Goal: Task Accomplishment & Management: Use online tool/utility

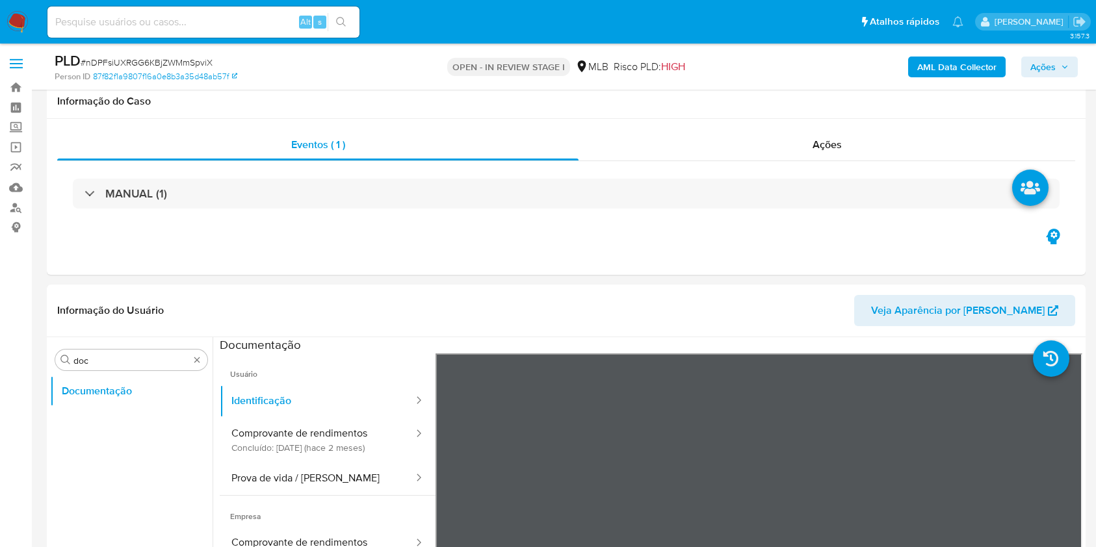
select select "10"
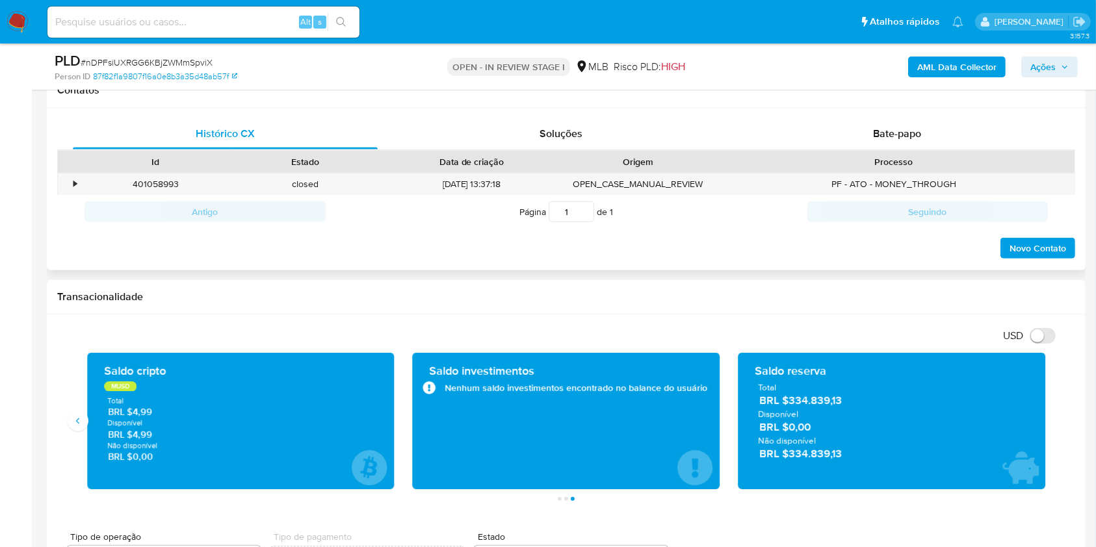
scroll to position [606, 0]
click at [845, 122] on div "Bate-papo" at bounding box center [897, 133] width 305 height 31
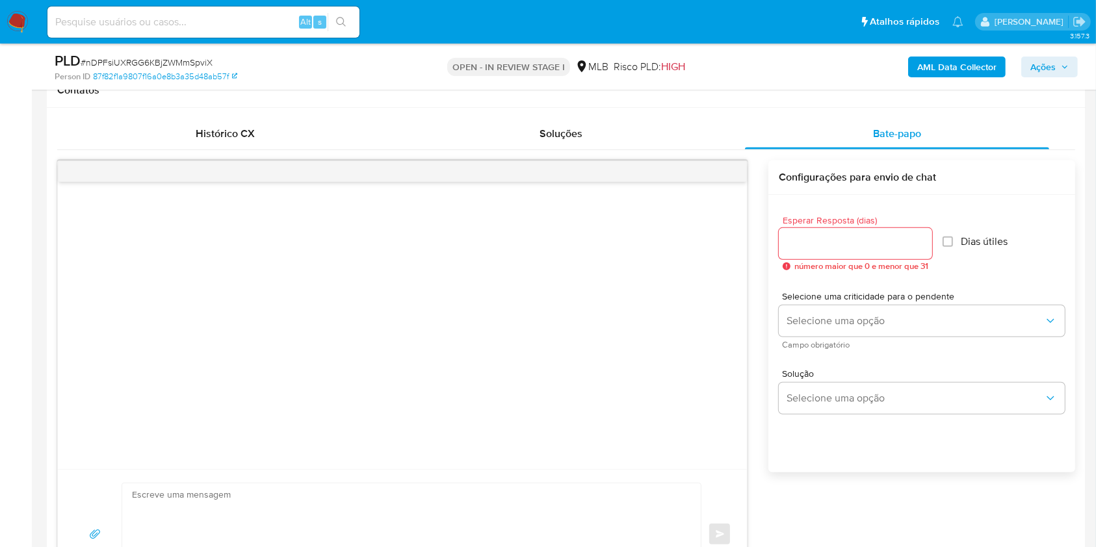
drag, startPoint x: 0, startPoint y: 311, endPoint x: 293, endPoint y: 19, distance: 413.6
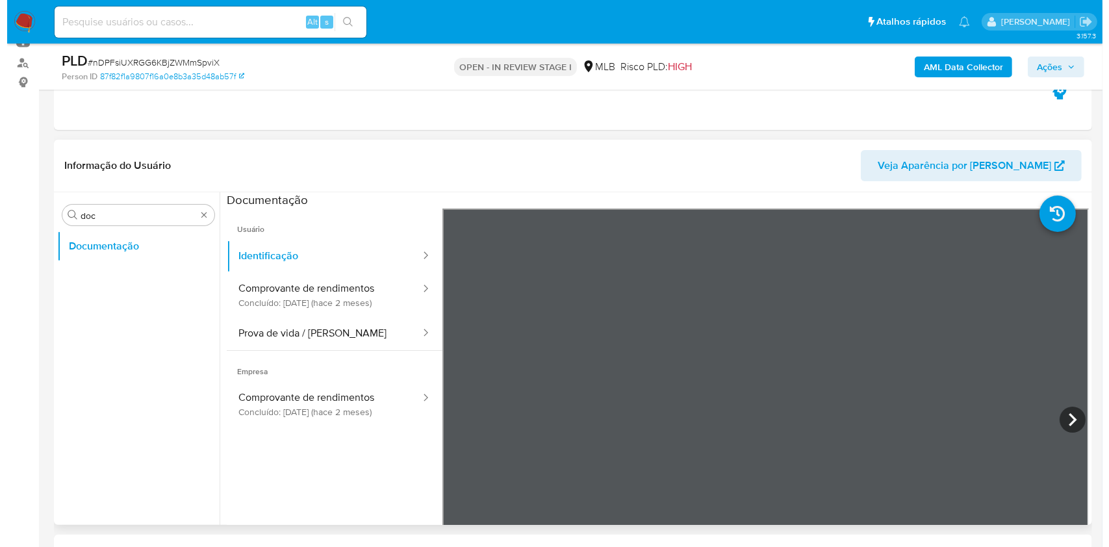
scroll to position [173, 0]
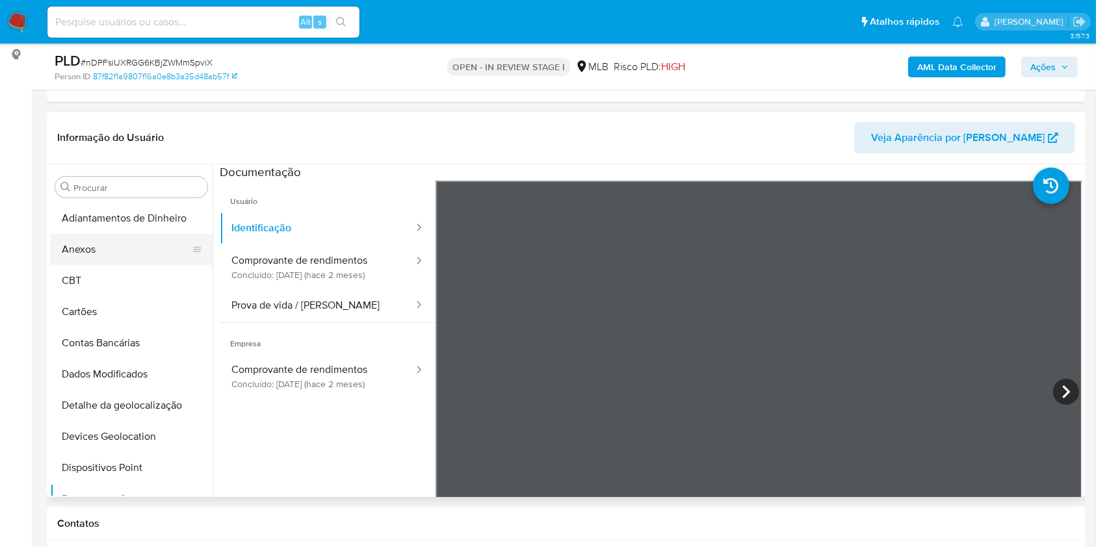
click at [117, 257] on button "Anexos" at bounding box center [126, 249] width 152 height 31
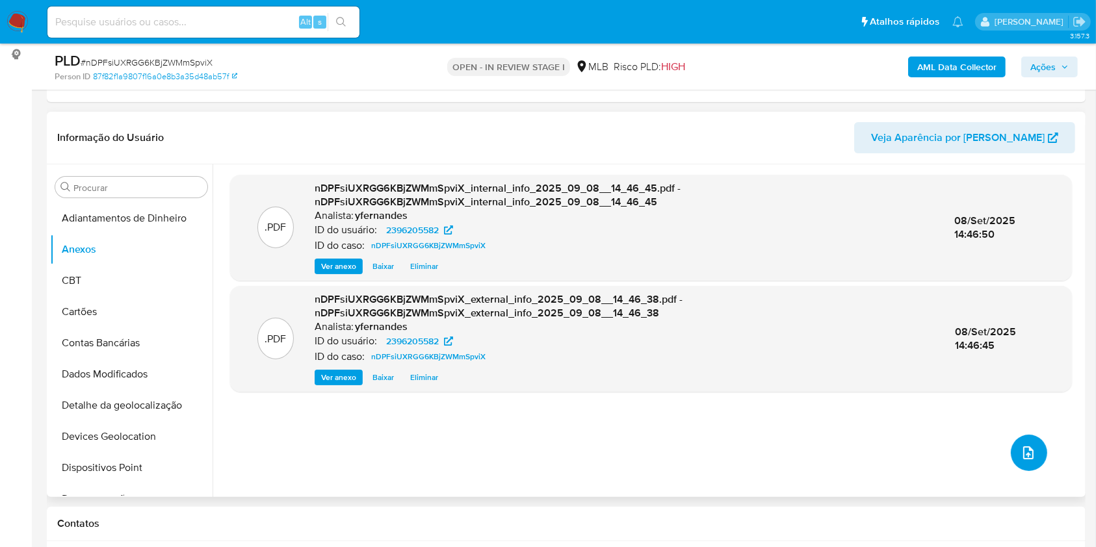
click at [1031, 450] on icon "upload-file" at bounding box center [1028, 453] width 16 height 16
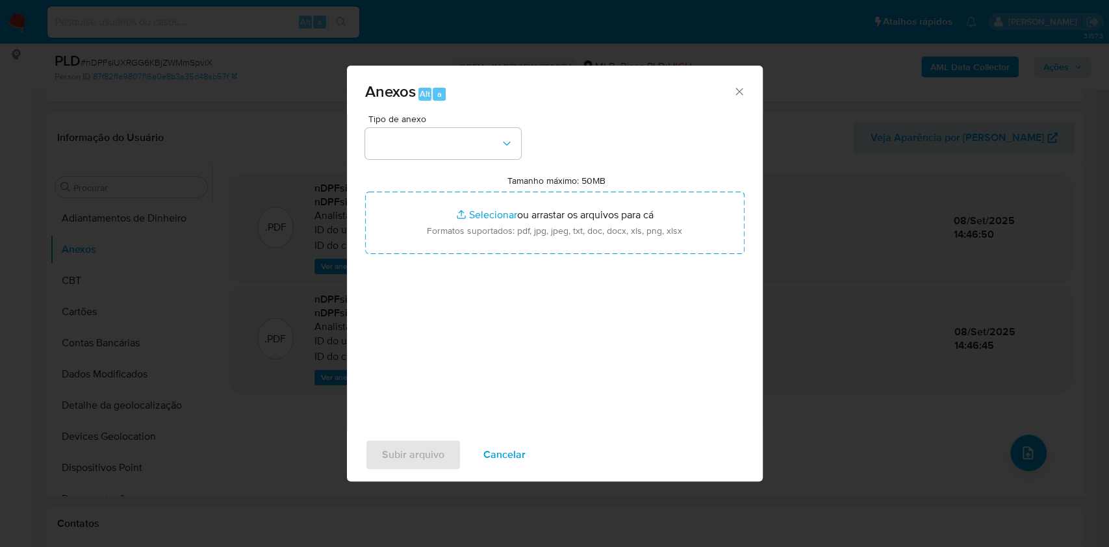
click at [443, 164] on div "Tipo de anexo Tamanho máximo: 50MB Selecionar arquivos Selecionar ou arrastar o…" at bounding box center [555, 267] width 380 height 307
click at [450, 148] on button "button" at bounding box center [443, 143] width 156 height 31
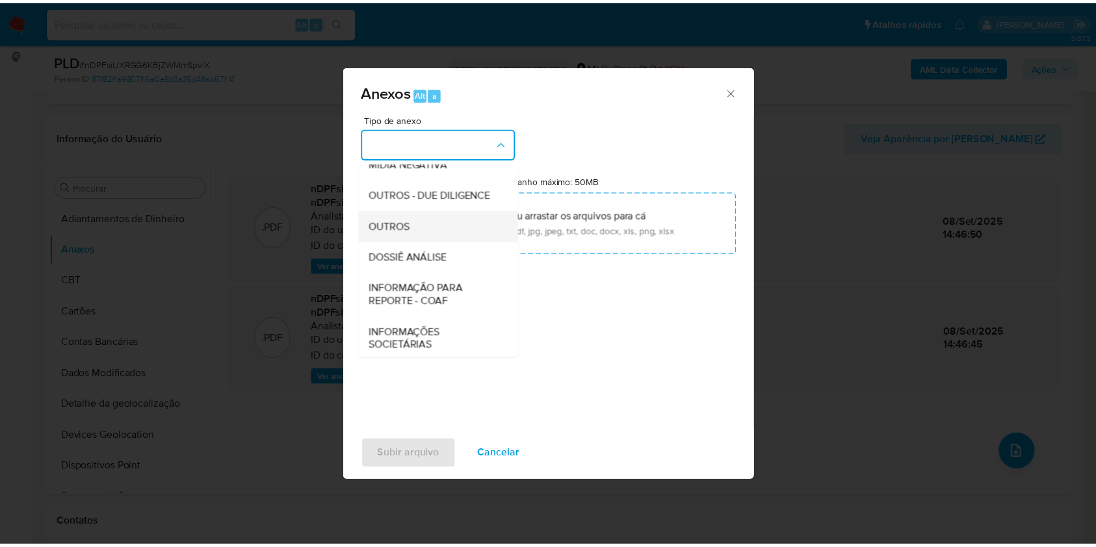
scroll to position [200, 0]
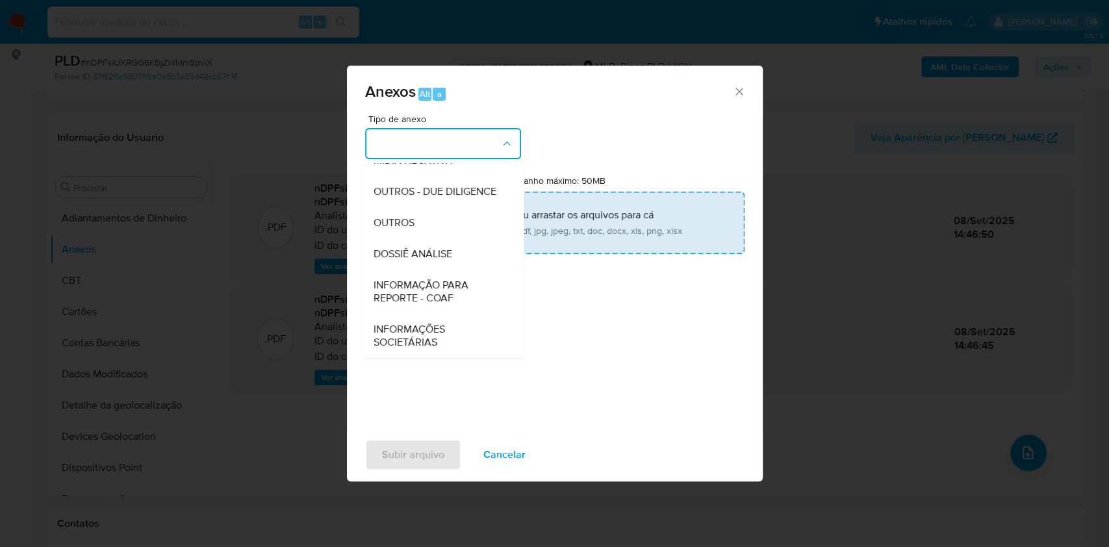
click at [420, 222] on div "OUTROS" at bounding box center [439, 222] width 133 height 31
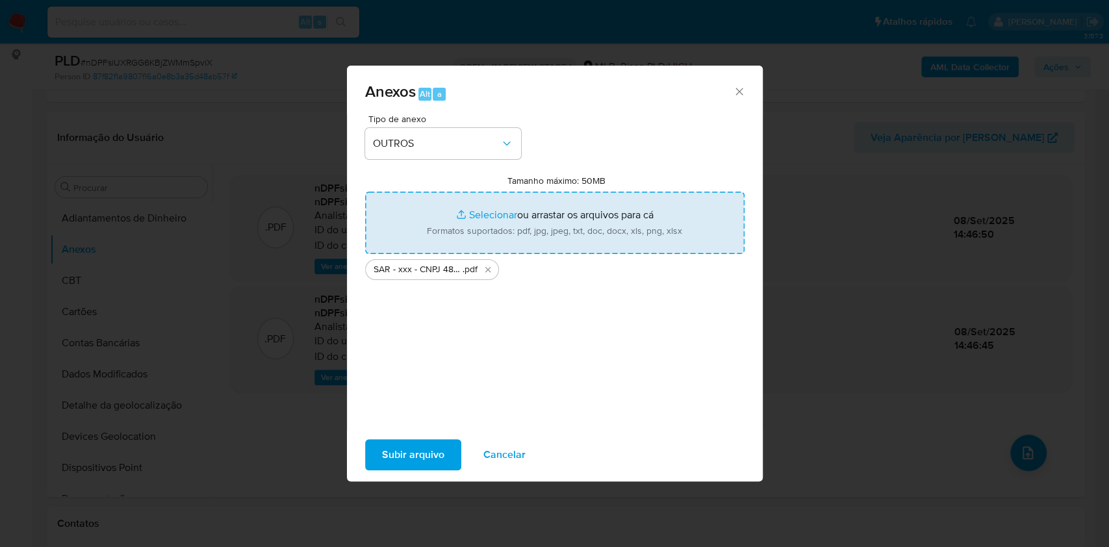
type input "C:\fakepath\Mulan 2396205582_2025_09_08_07_56_37.xlsx"
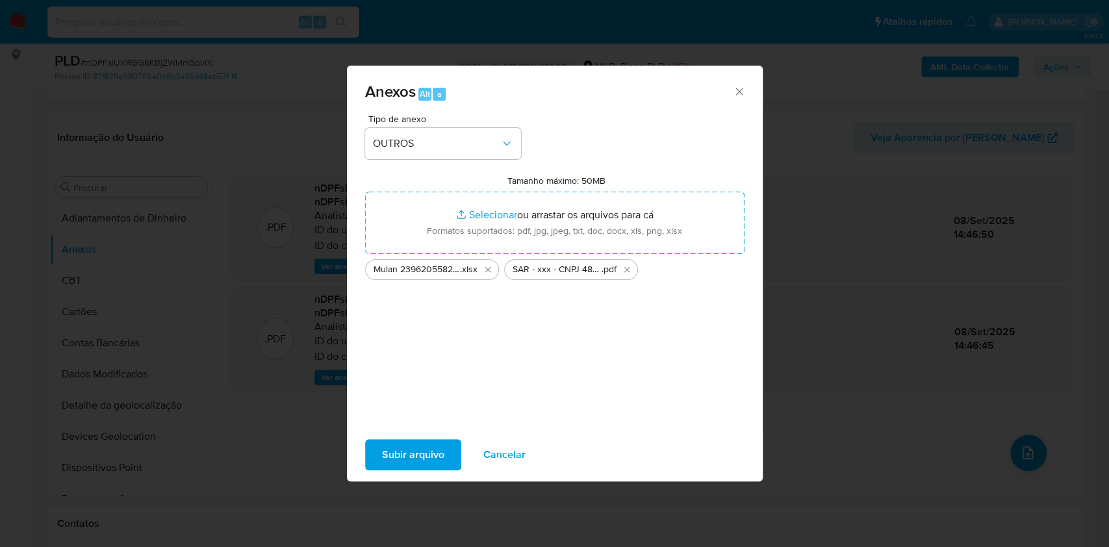
click at [397, 465] on span "Subir arquivo" at bounding box center [413, 455] width 62 height 29
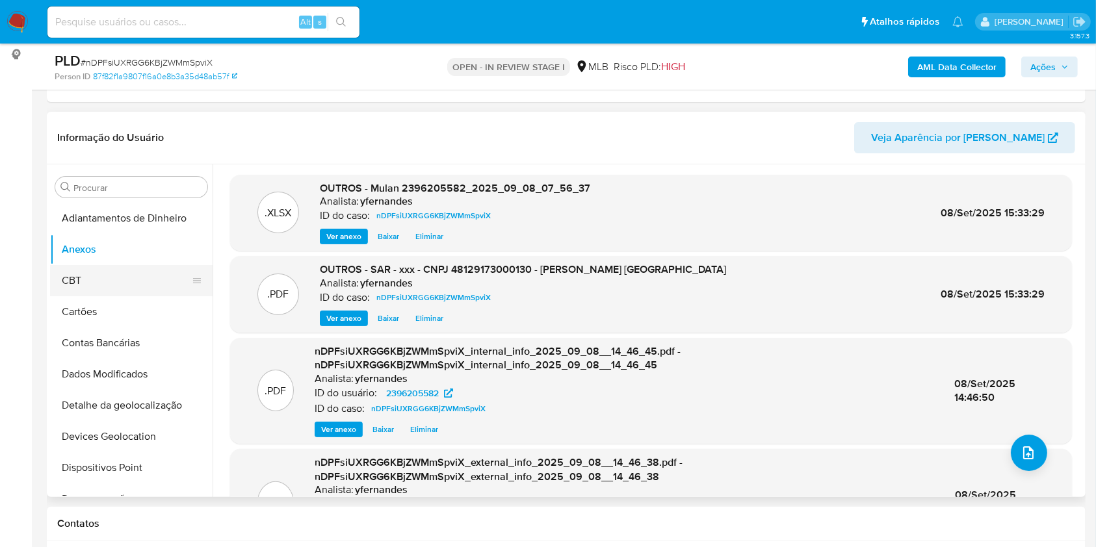
drag, startPoint x: 170, startPoint y: 270, endPoint x: 114, endPoint y: 273, distance: 56.6
click at [170, 270] on button "CBT" at bounding box center [126, 280] width 152 height 31
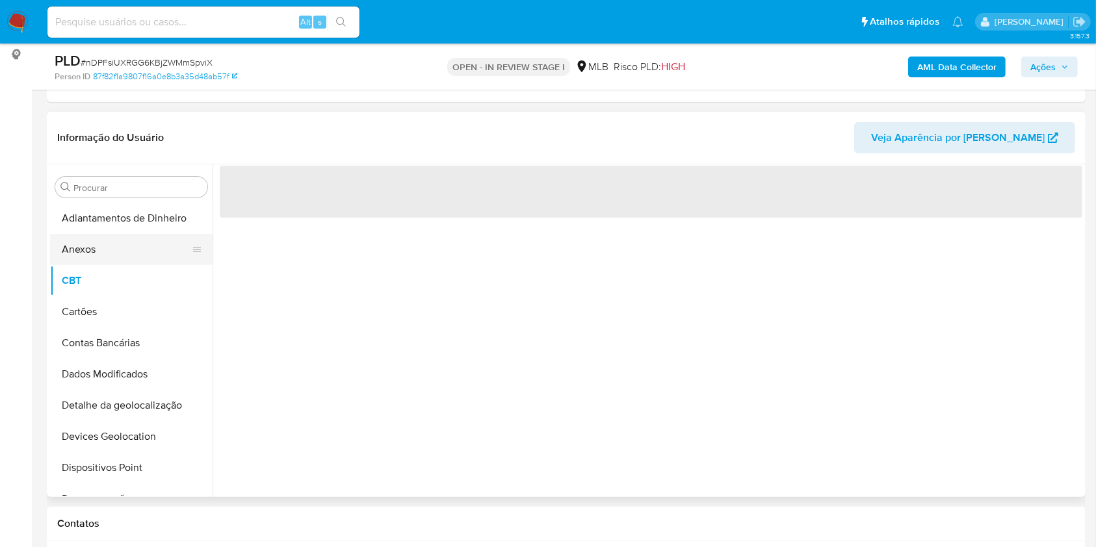
click at [91, 257] on button "Anexos" at bounding box center [126, 249] width 152 height 31
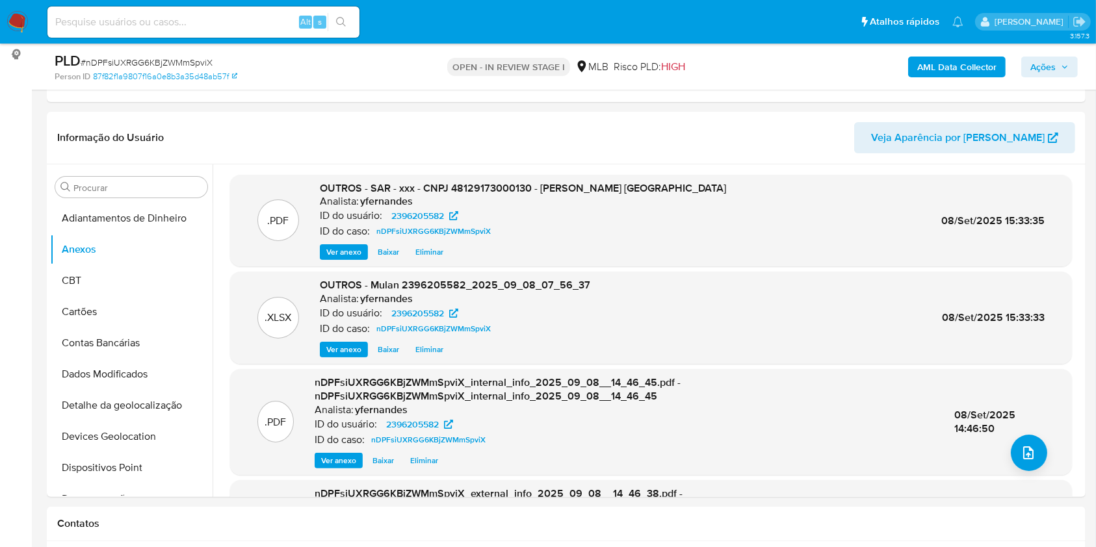
click at [1041, 71] on span "Ações" at bounding box center [1042, 67] width 25 height 21
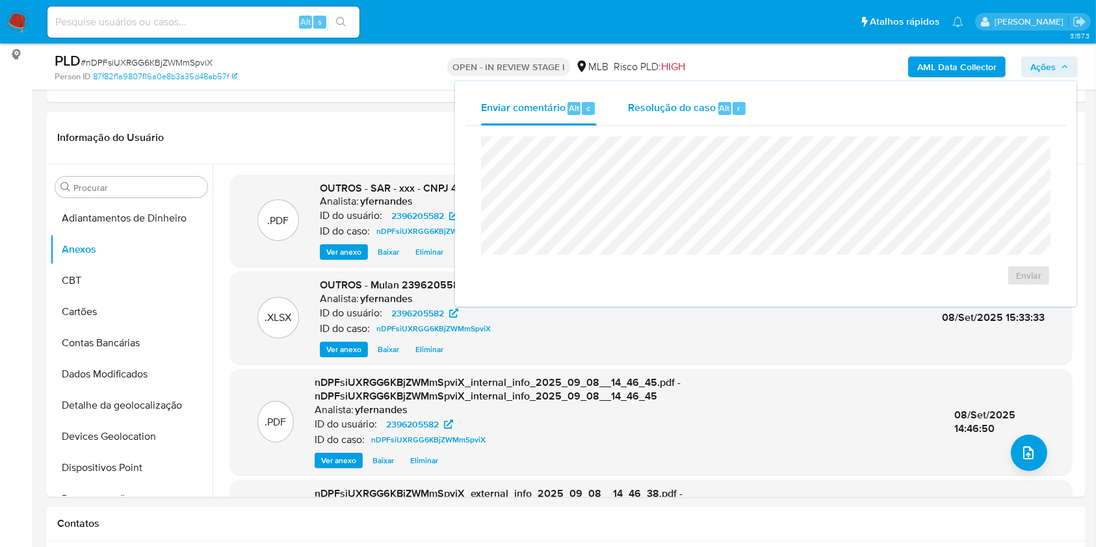
click at [687, 109] on span "Resolução do caso" at bounding box center [672, 107] width 88 height 15
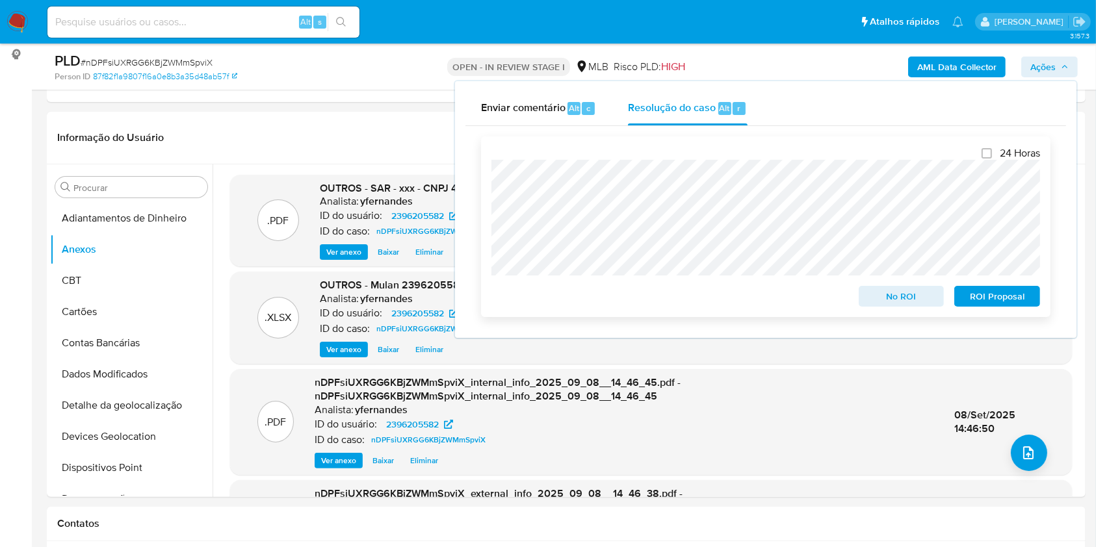
click at [1003, 299] on span "ROI Proposal" at bounding box center [997, 296] width 68 height 18
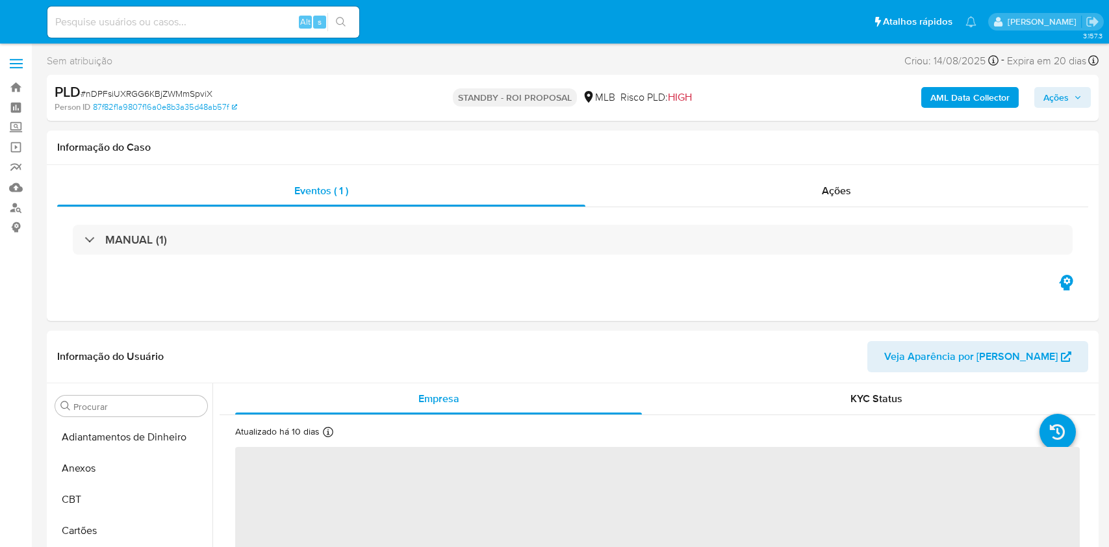
select select "10"
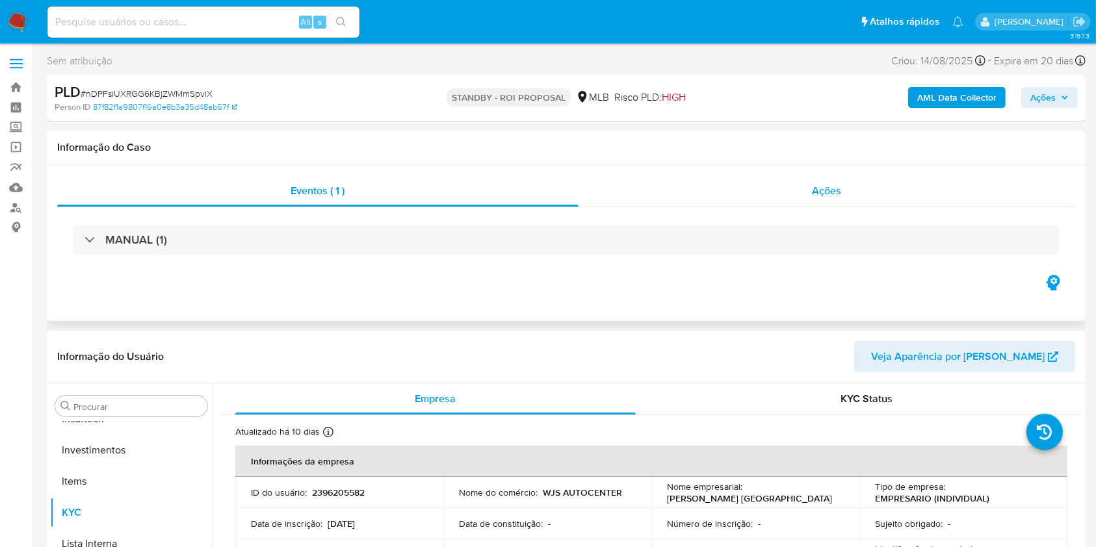
scroll to position [612, 0]
click at [686, 175] on div "Ações" at bounding box center [826, 190] width 496 height 31
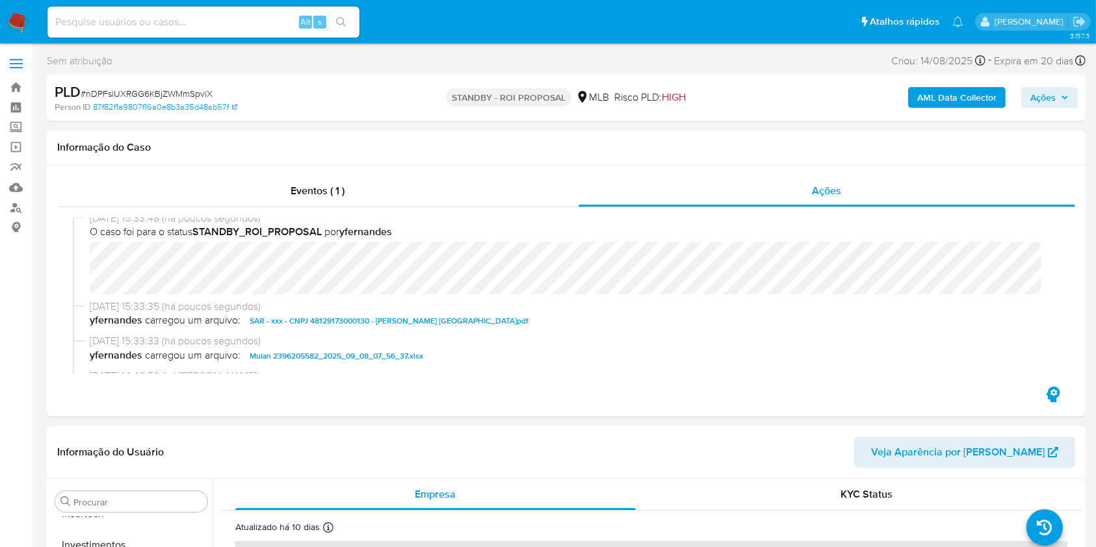
scroll to position [0, 0]
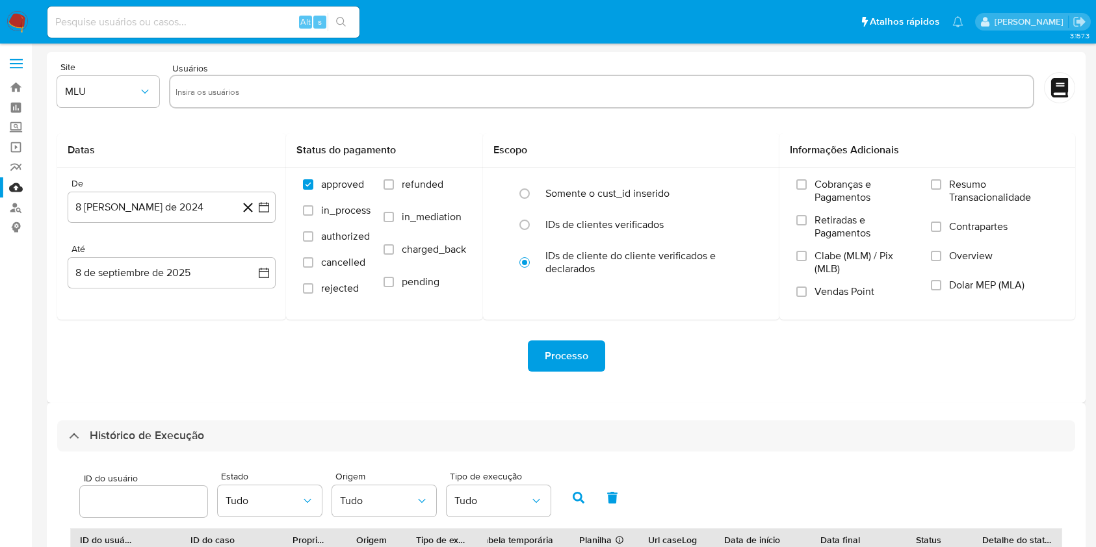
select select "20"
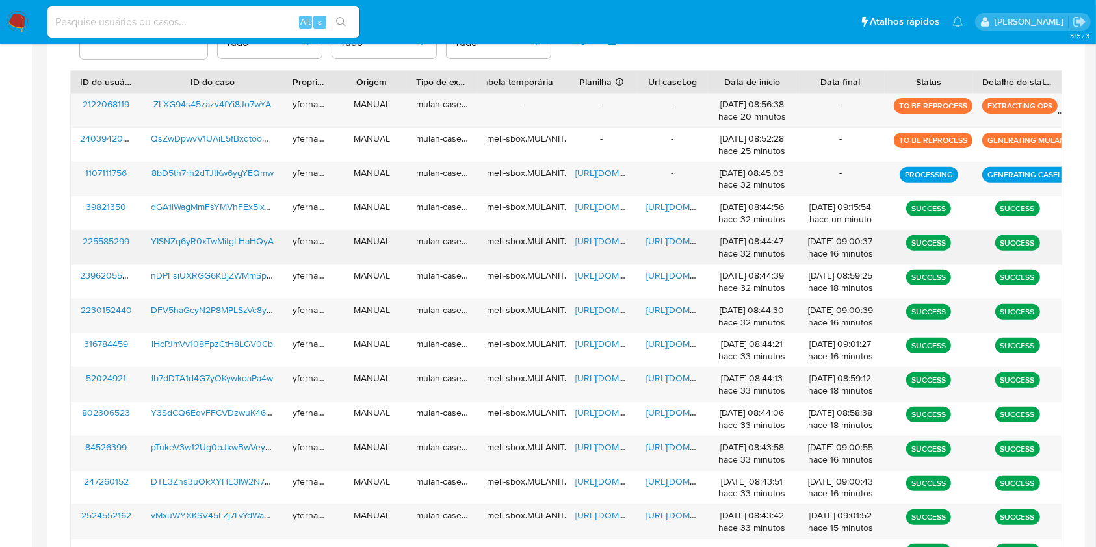
click at [604, 241] on span "https://docs.google.com/spreadsheets/d/1ihLEOBZqrp9SYTL1HyKpx2UjcQBBVVVDqEUc6ue…" at bounding box center [620, 241] width 90 height 13
click at [660, 241] on span "https://docs.google.com/document/d/1rLU_nMAEtQYHyE0XCMr0_YuN-hPJEqYGCgpDW1MdepQ…" at bounding box center [691, 241] width 90 height 13
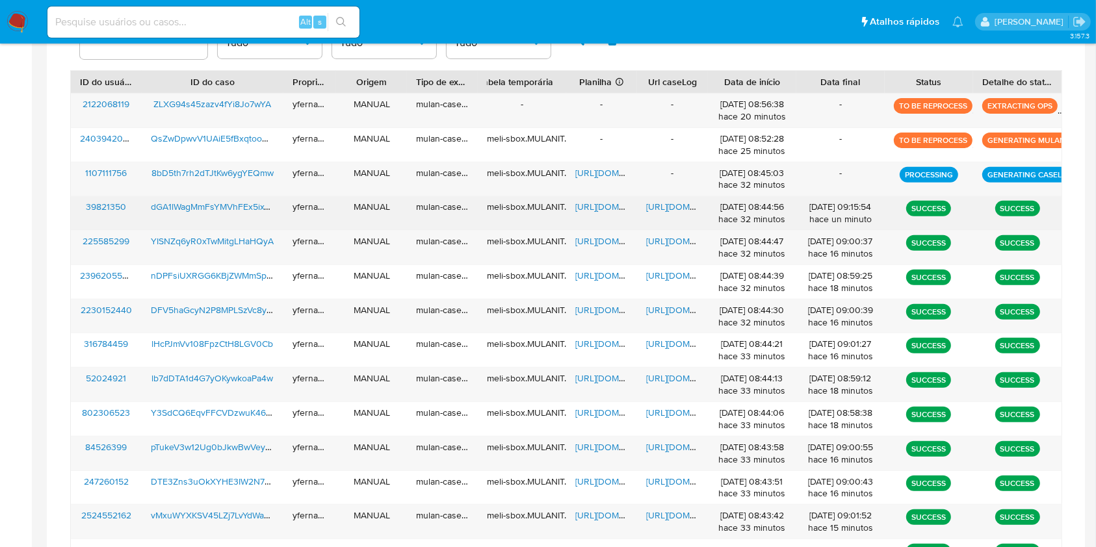
click at [612, 203] on span "https://docs.google.com/spreadsheets/d/1-7B9_3R-hKqHZ4jDbTTrhmJatu43ik5eN_pMRxp…" at bounding box center [620, 206] width 90 height 13
click at [662, 205] on span "https://docs.google.com/document/d/1V23rTa_-h-g3KTWlkxLjyekBK4t_DN-LxkgnNALDEpM…" at bounding box center [691, 206] width 90 height 13
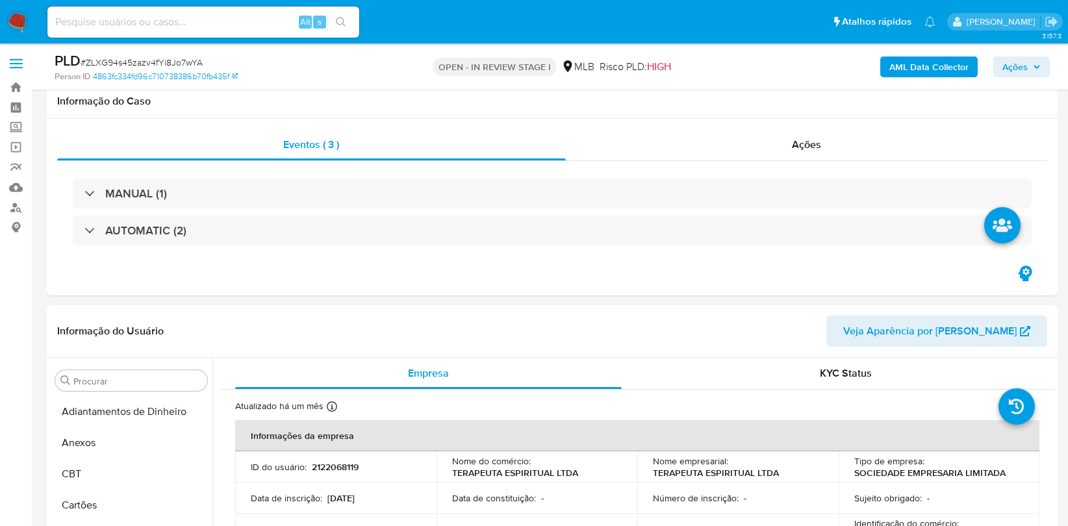
select select "10"
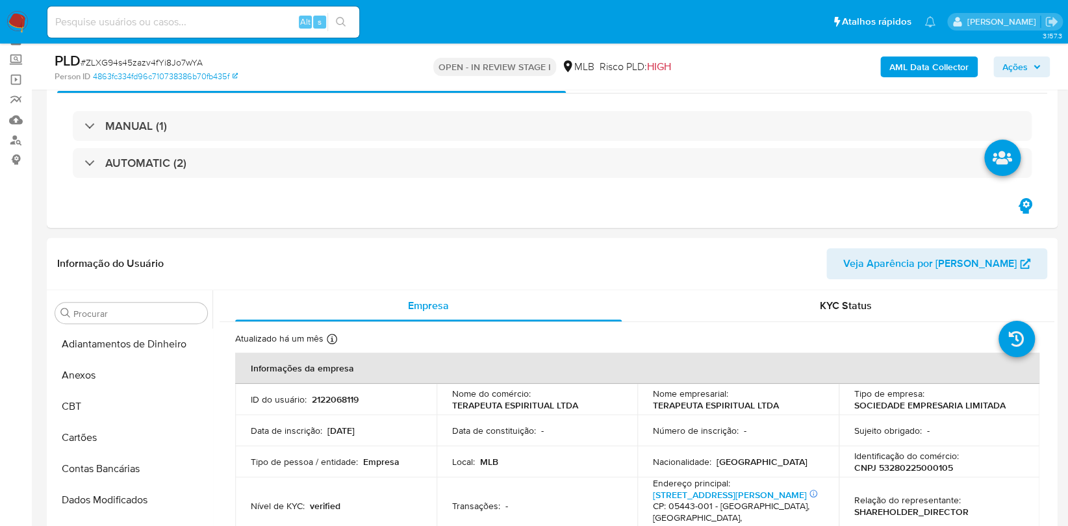
scroll to position [611, 0]
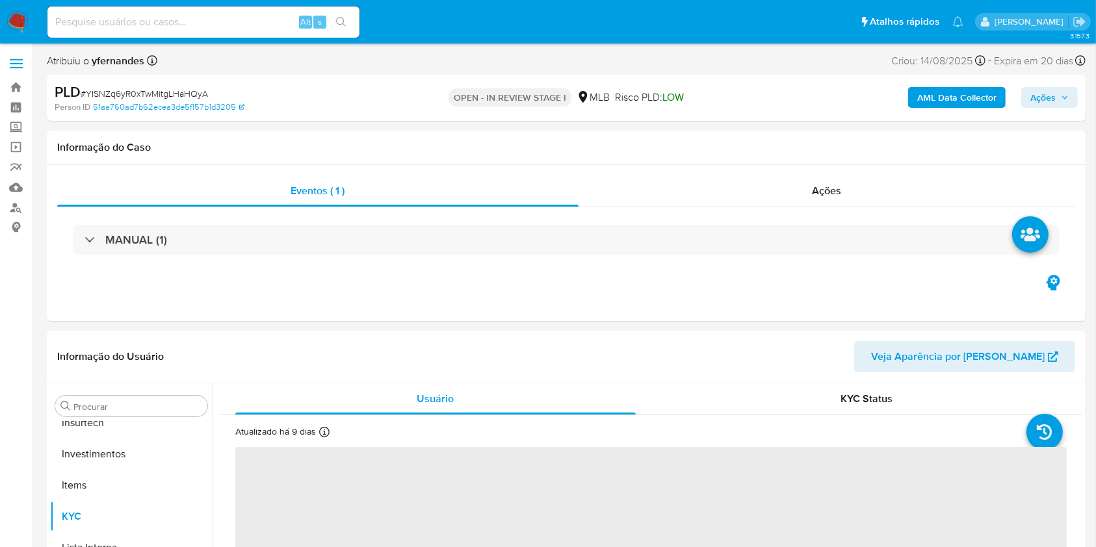
scroll to position [612, 0]
drag, startPoint x: 136, startPoint y: 88, endPoint x: 324, endPoint y: 2, distance: 205.9
click at [136, 88] on span "# YISNZq6yR0xTwMitgLHaHQyA" at bounding box center [144, 93] width 127 height 13
select select "10"
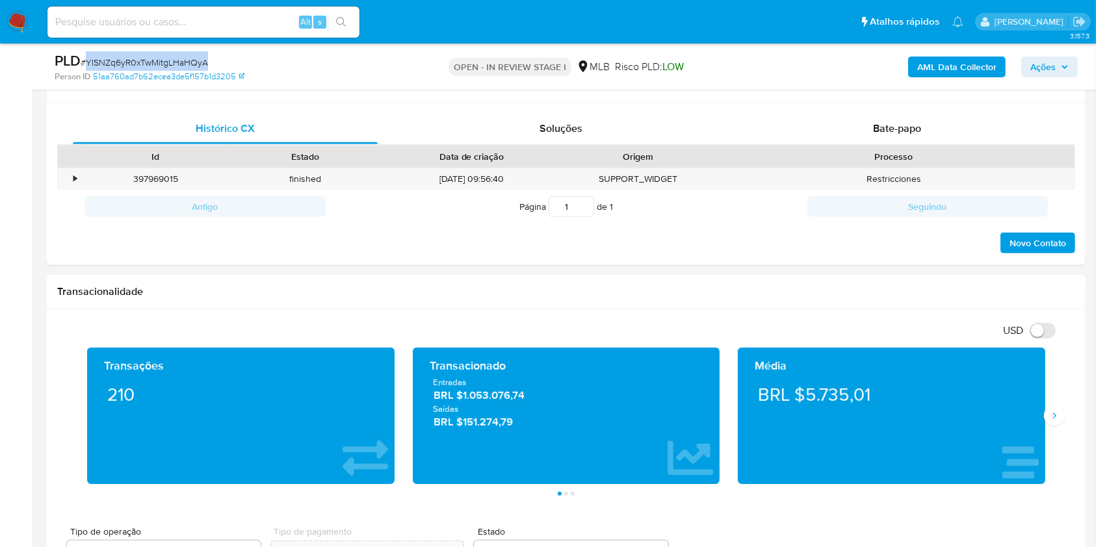
scroll to position [693, 0]
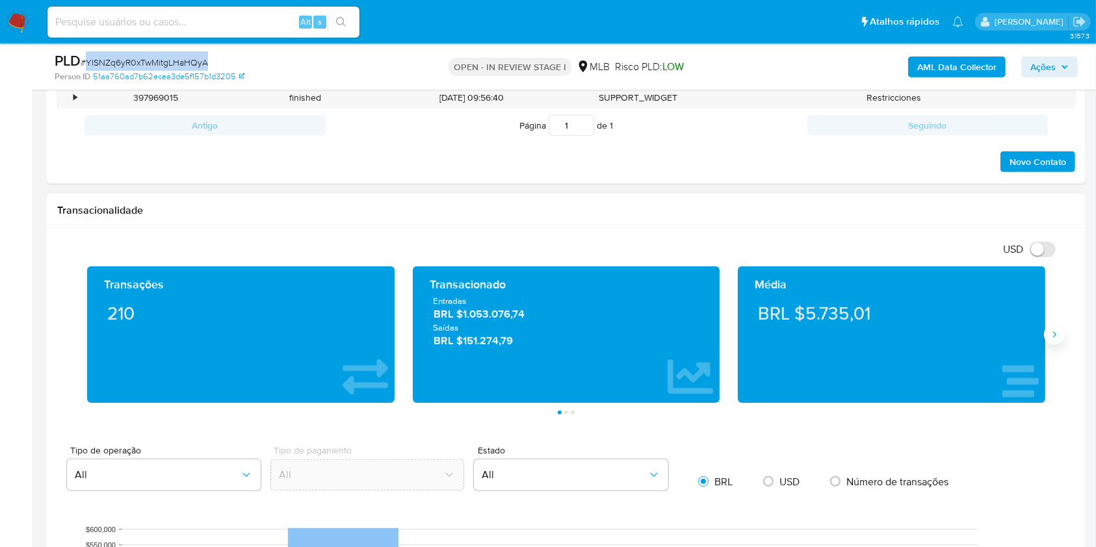
click at [1051, 341] on button "Siguiente" at bounding box center [1054, 334] width 21 height 21
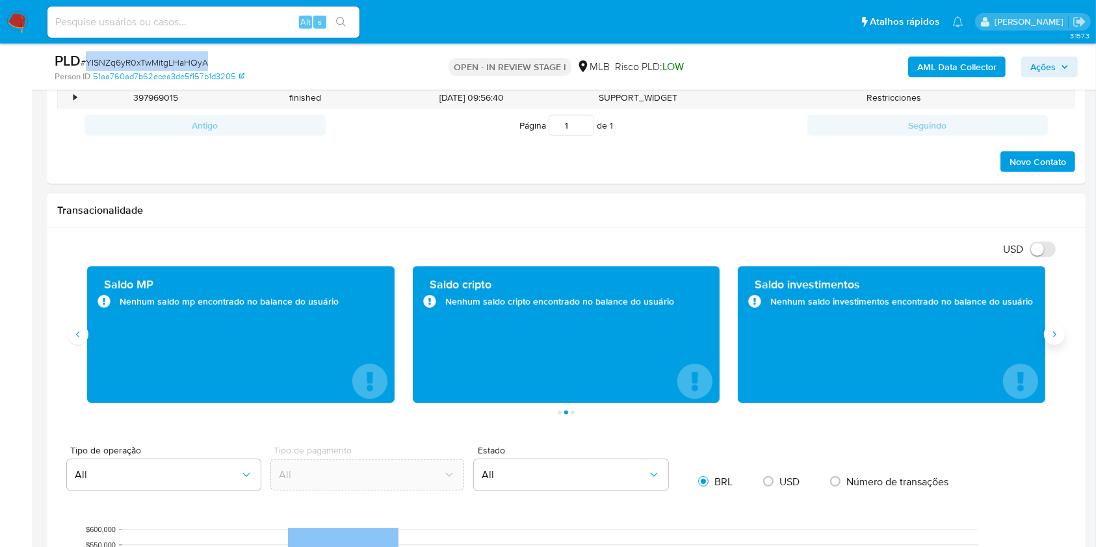
click at [1051, 341] on button "Siguiente" at bounding box center [1054, 334] width 21 height 21
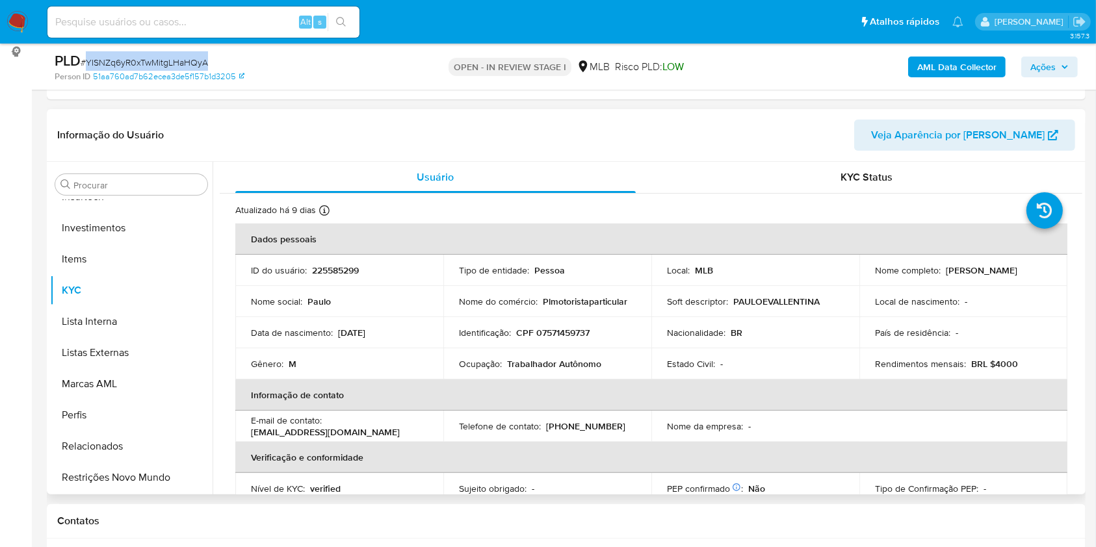
scroll to position [173, 0]
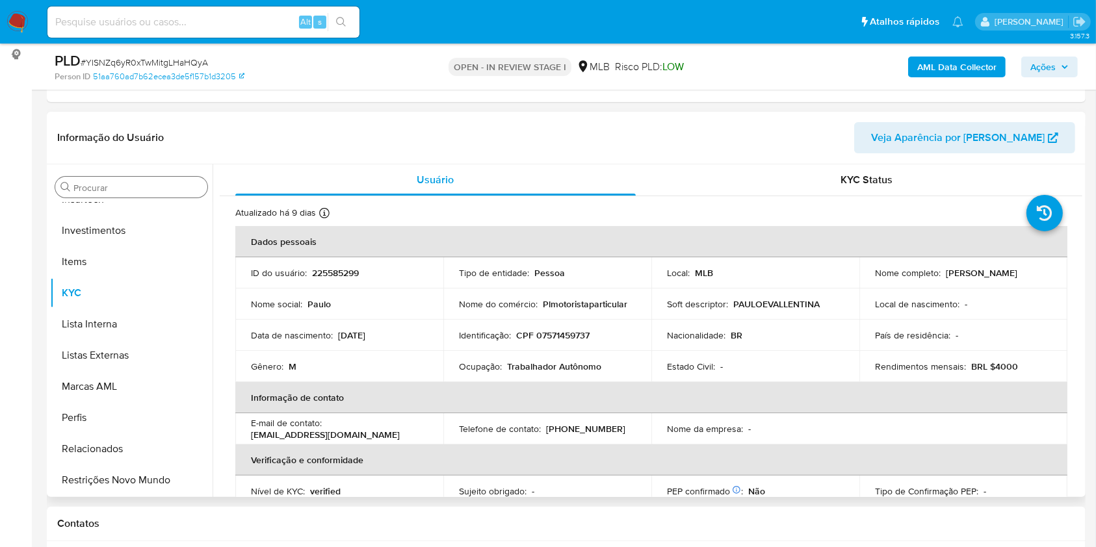
click at [152, 195] on div "Procurar" at bounding box center [131, 187] width 152 height 21
click at [138, 192] on input "Procurar" at bounding box center [137, 188] width 129 height 12
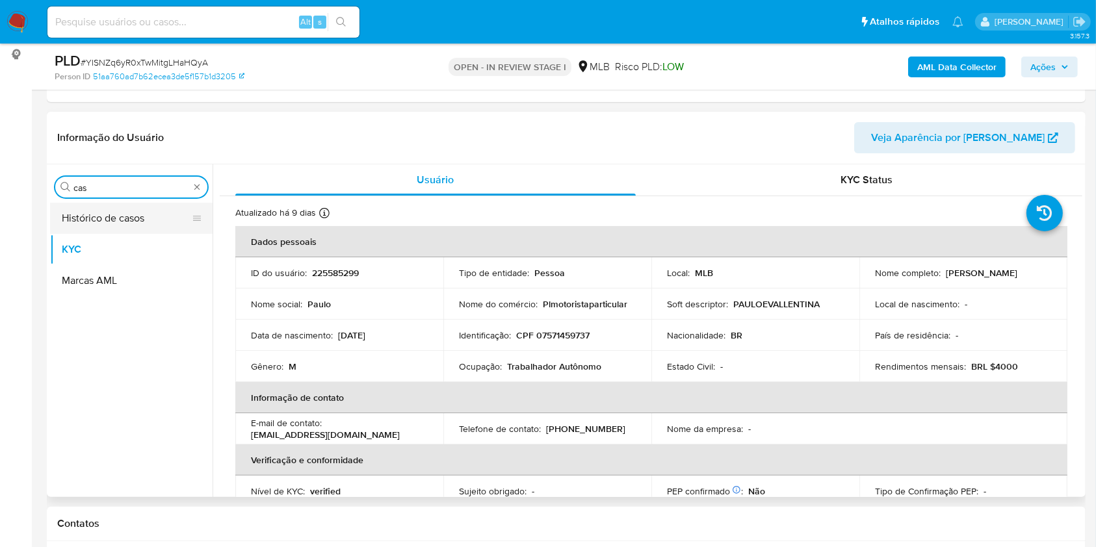
scroll to position [0, 0]
click at [109, 223] on button "Histórico de casos" at bounding box center [126, 218] width 152 height 31
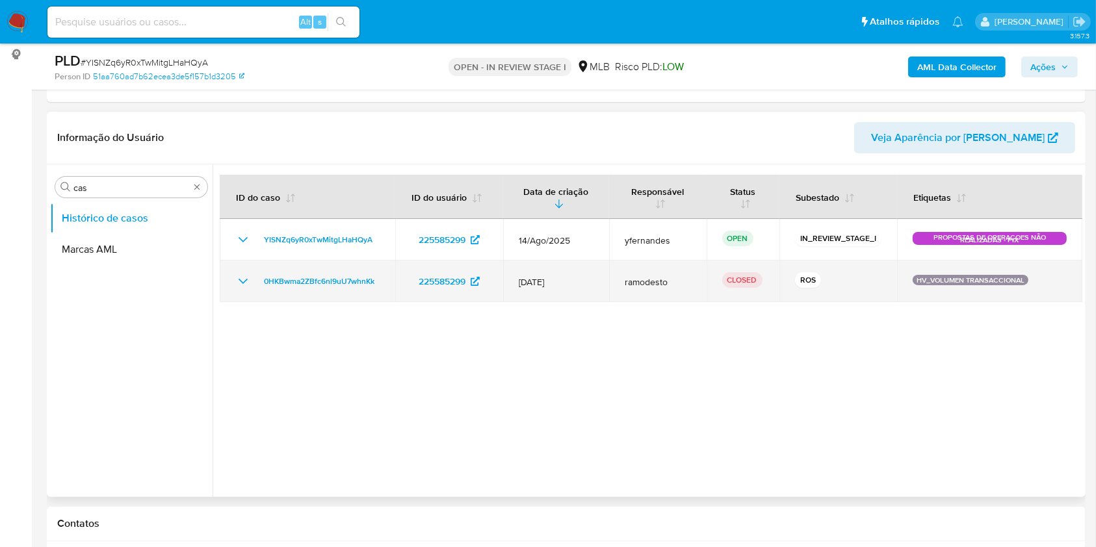
click at [244, 286] on icon "Mostrar/Ocultar" at bounding box center [243, 282] width 16 height 16
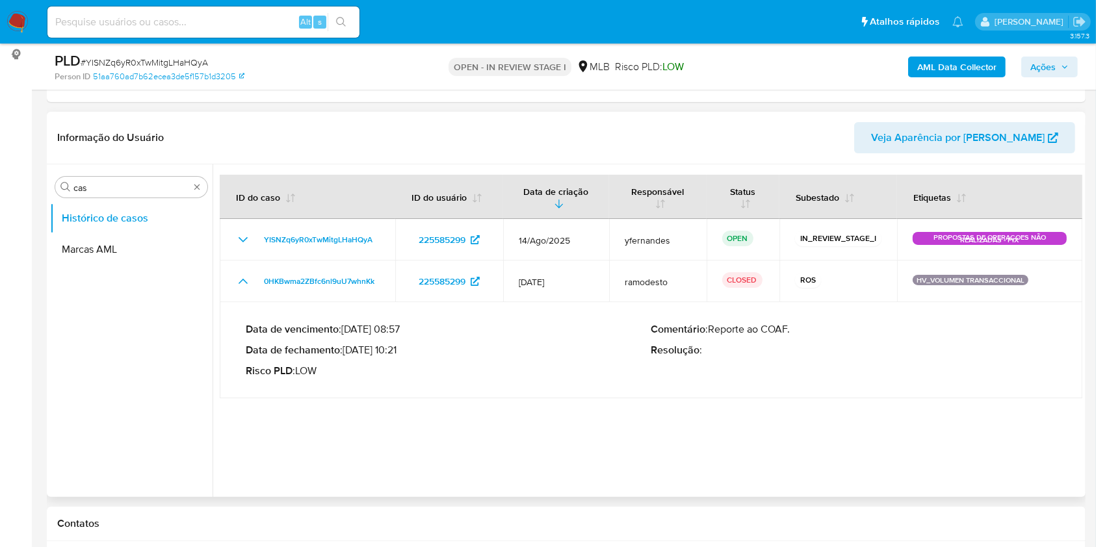
drag, startPoint x: 259, startPoint y: 270, endPoint x: 397, endPoint y: 341, distance: 155.8
click at [397, 341] on tbody "YISNZq6yR0xTwMitgLHaHQyA 225585299 14/Ago/2025 yfernandes OPEN IN_REVIEW_STAGE_…" at bounding box center [651, 308] width 862 height 179
drag, startPoint x: 350, startPoint y: 348, endPoint x: 396, endPoint y: 347, distance: 45.5
click at [396, 347] on p "Data de fechamento : 31/07/2025 10:21" at bounding box center [449, 350] width 406 height 13
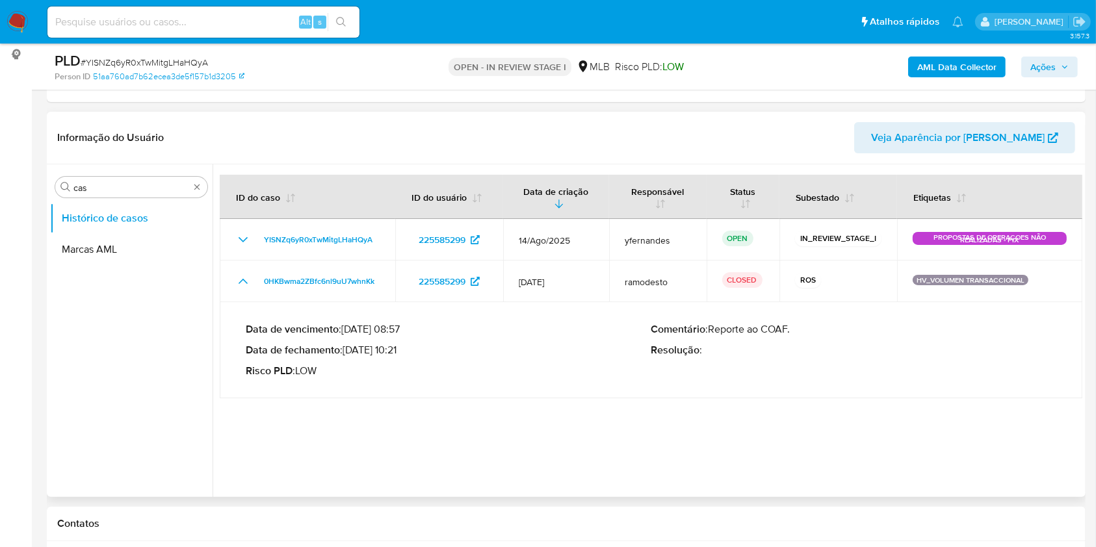
drag, startPoint x: 398, startPoint y: 347, endPoint x: 350, endPoint y: 352, distance: 49.0
click at [350, 352] on p "Data de fechamento : 31/07/2025 10:21" at bounding box center [449, 350] width 406 height 13
click at [140, 184] on input "cas" at bounding box center [131, 188] width 116 height 12
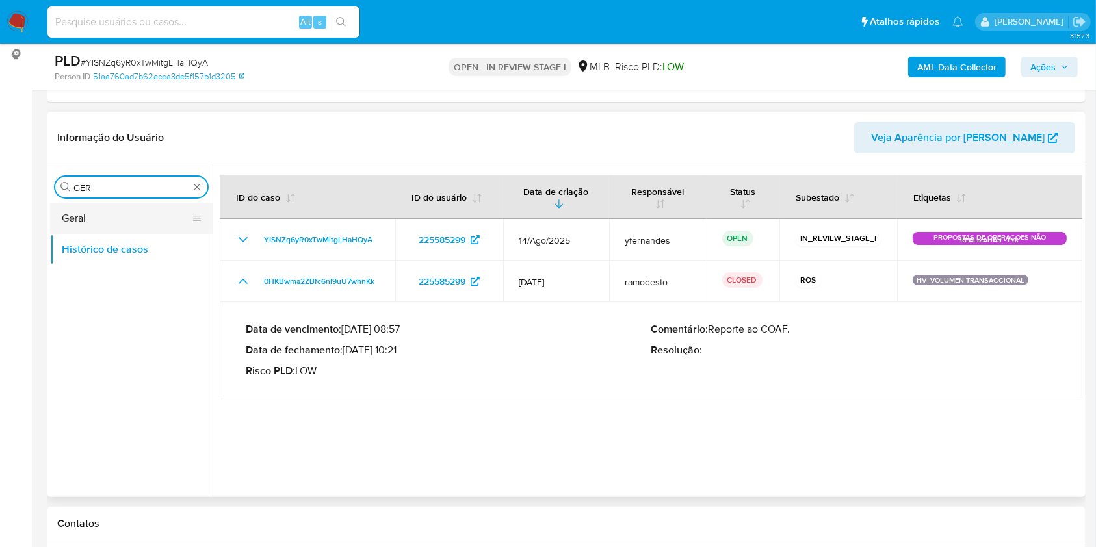
type input "GER"
click at [113, 224] on button "Geral" at bounding box center [126, 218] width 152 height 31
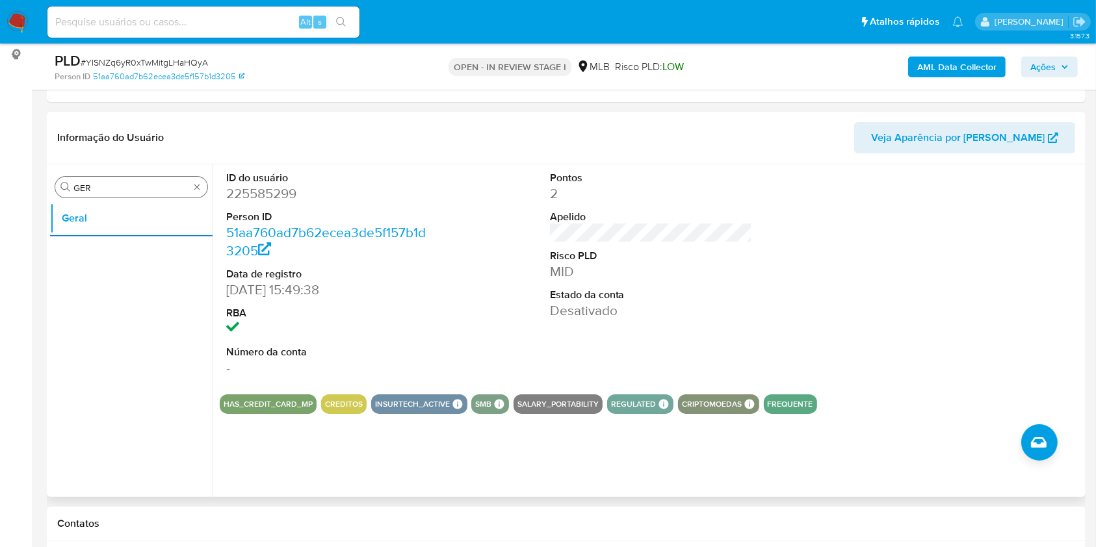
click at [139, 182] on input "GER" at bounding box center [131, 188] width 116 height 12
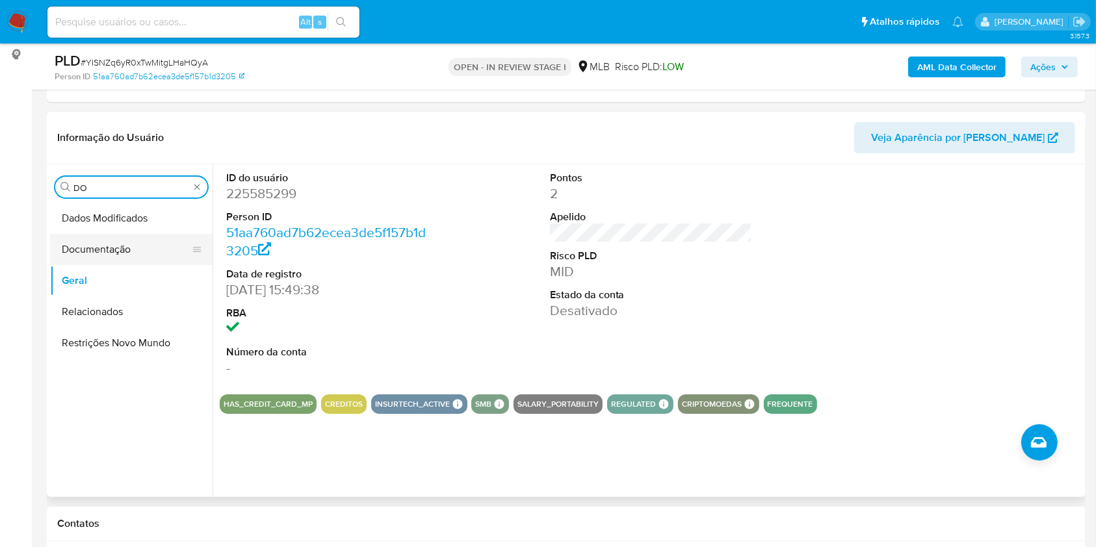
type input "DO"
click at [97, 239] on button "Documentação" at bounding box center [126, 249] width 152 height 31
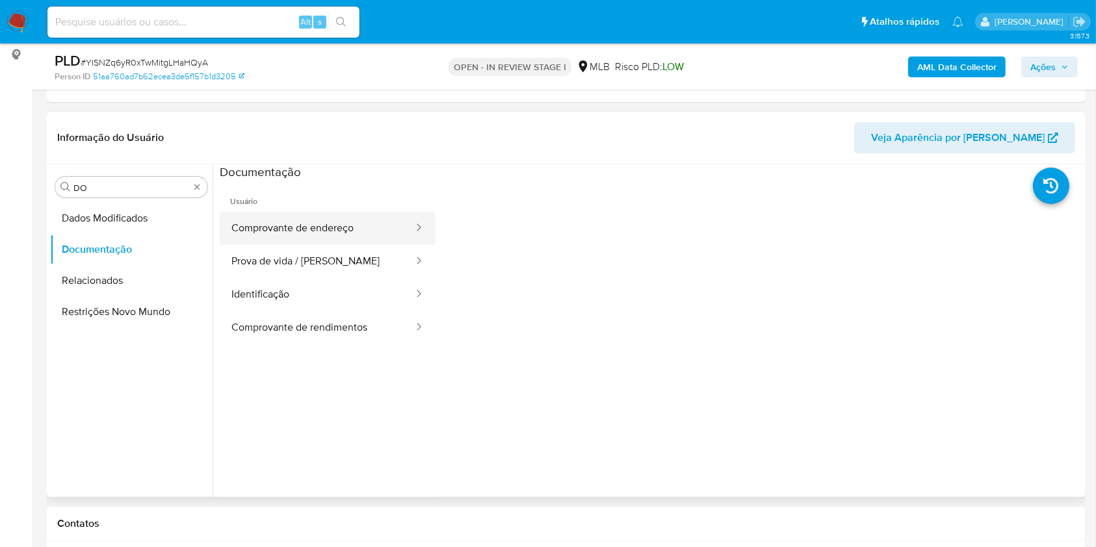
click at [290, 227] on button "Comprovante de endereço" at bounding box center [317, 228] width 195 height 33
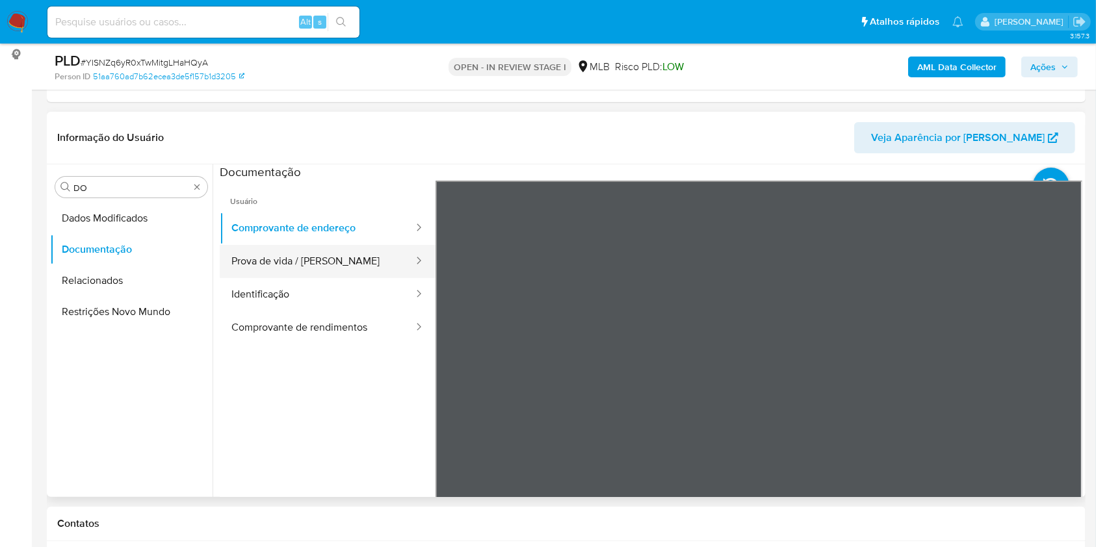
click at [301, 252] on button "Prova de vida / Selfie" at bounding box center [317, 261] width 195 height 33
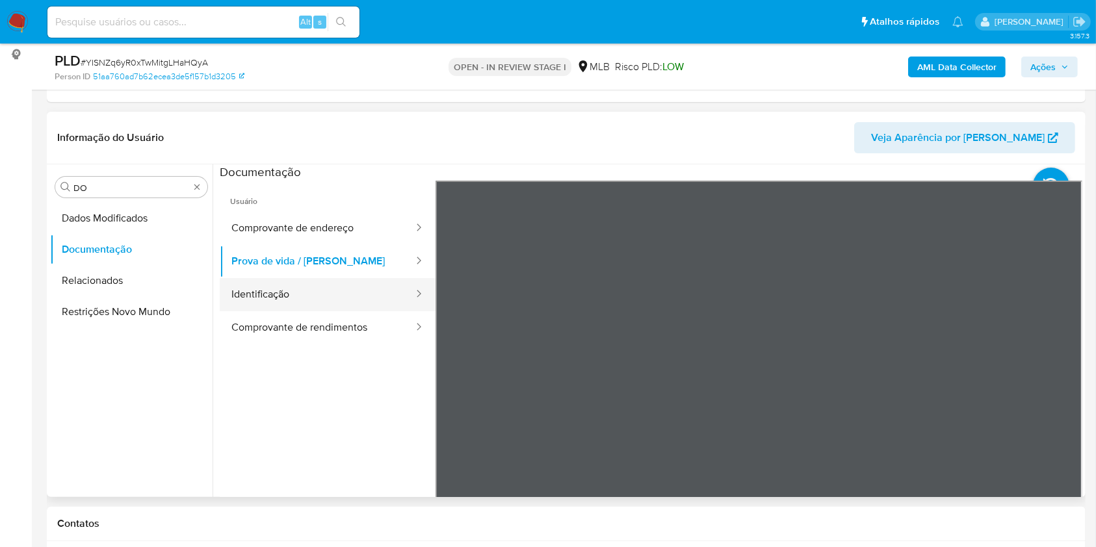
click at [294, 299] on button "Identificação" at bounding box center [317, 294] width 195 height 33
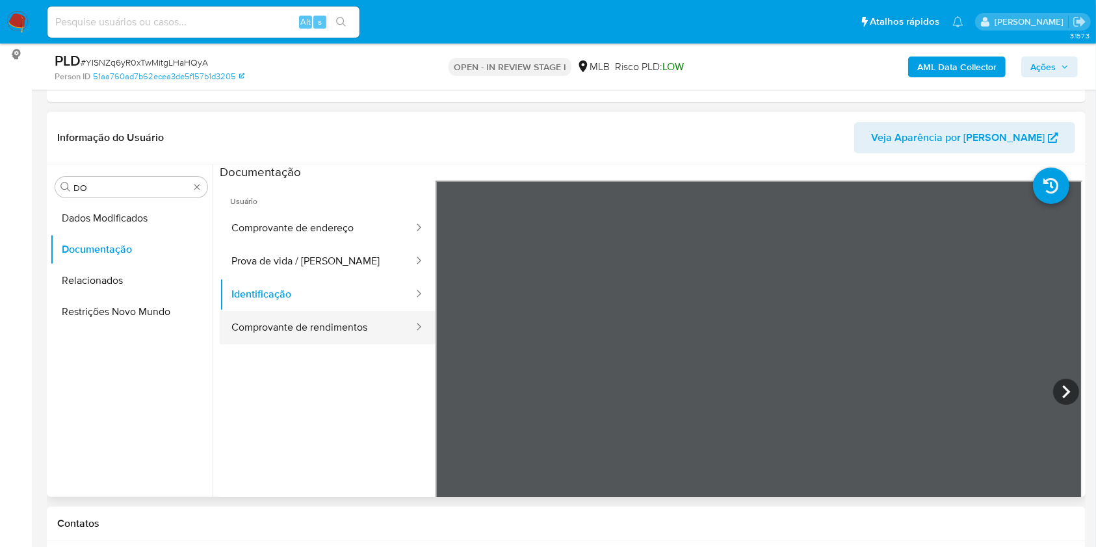
click at [316, 316] on button "Comprovante de rendimentos" at bounding box center [317, 327] width 195 height 33
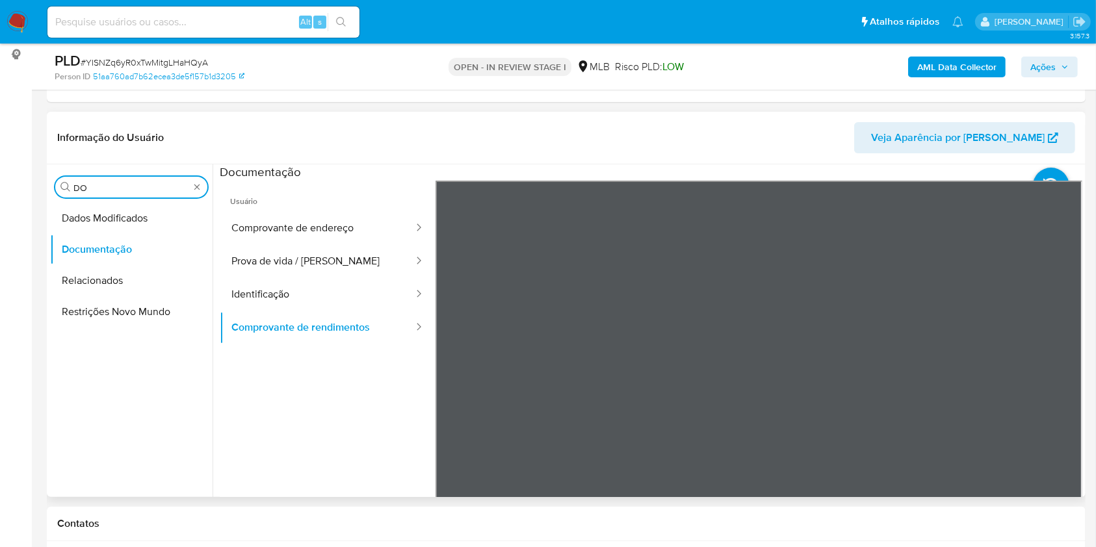
click at [140, 189] on input "DO" at bounding box center [131, 188] width 116 height 12
type input "KY"
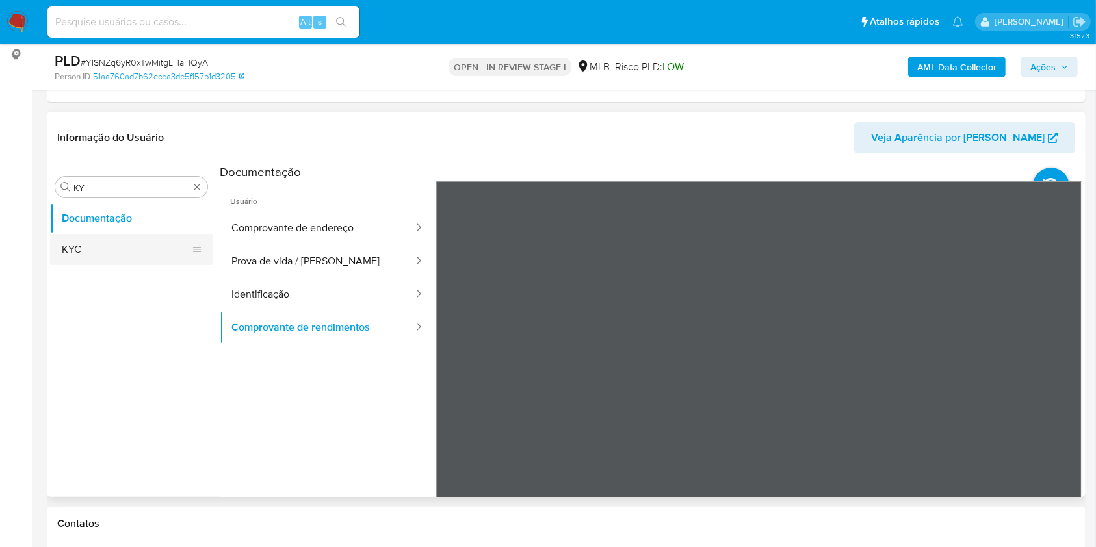
click at [95, 238] on button "KYC" at bounding box center [126, 249] width 152 height 31
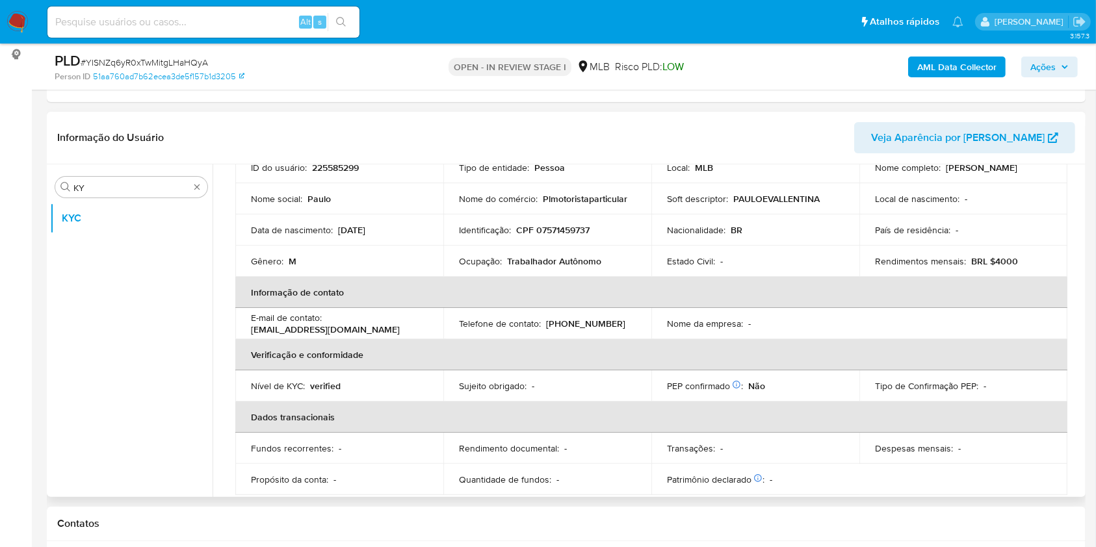
scroll to position [98, 0]
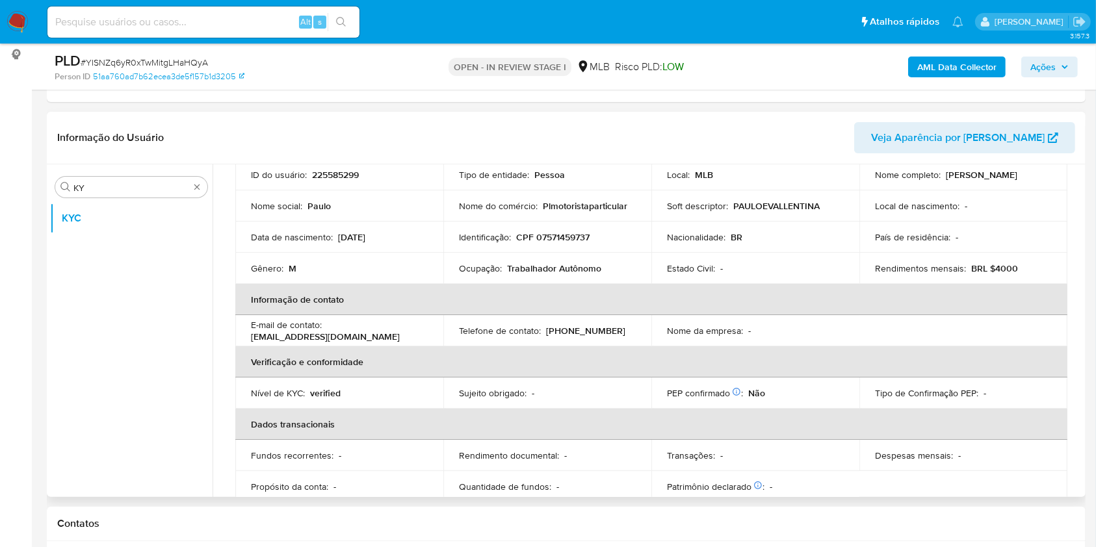
click at [584, 274] on td "Ocupação : Trabalhador Autônomo" at bounding box center [547, 268] width 208 height 31
copy div "Ocupação : Trabalhador Autônomo"
drag, startPoint x: 538, startPoint y: 263, endPoint x: 561, endPoint y: 342, distance: 82.7
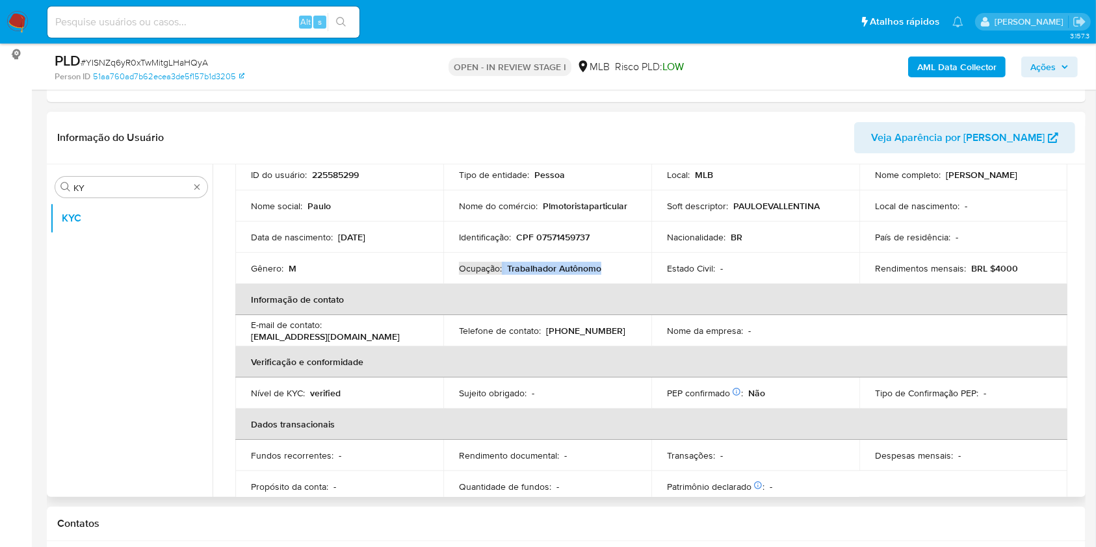
click at [538, 263] on p "Trabalhador Autônomo" at bounding box center [554, 269] width 94 height 12
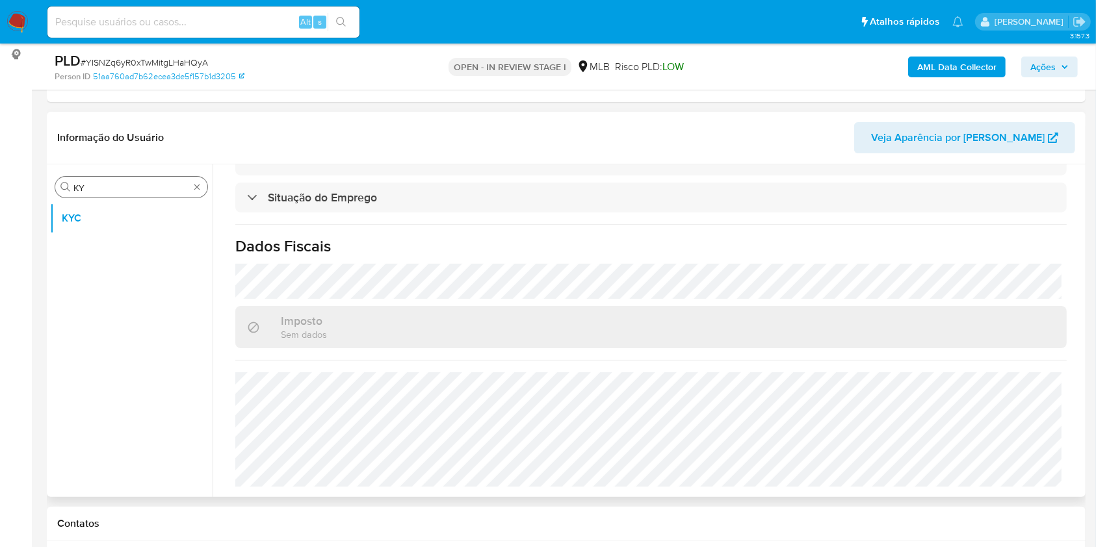
click at [150, 187] on input "KY" at bounding box center [131, 188] width 116 height 12
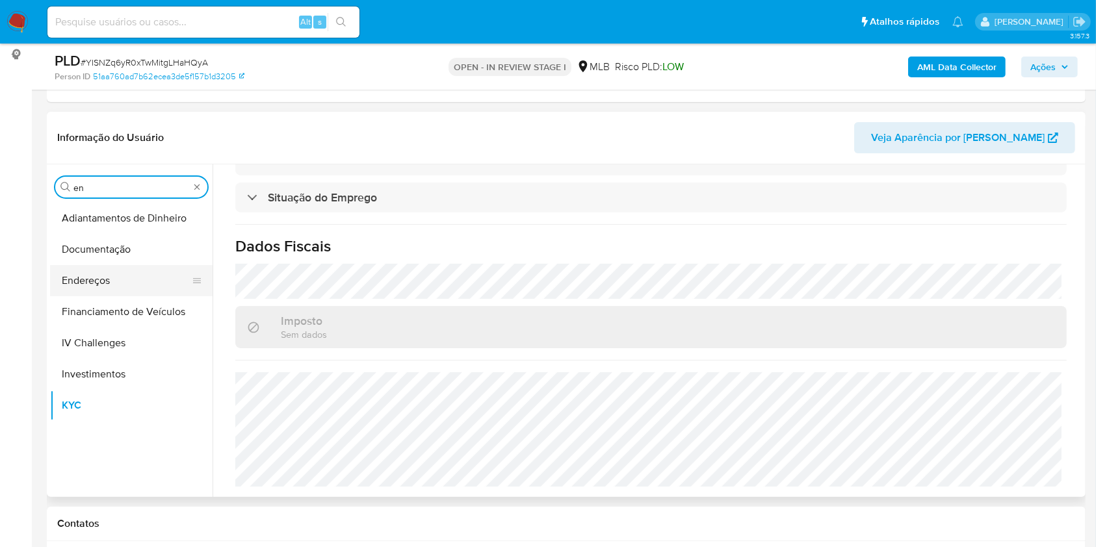
type input "en"
click at [92, 273] on button "Endereços" at bounding box center [126, 280] width 152 height 31
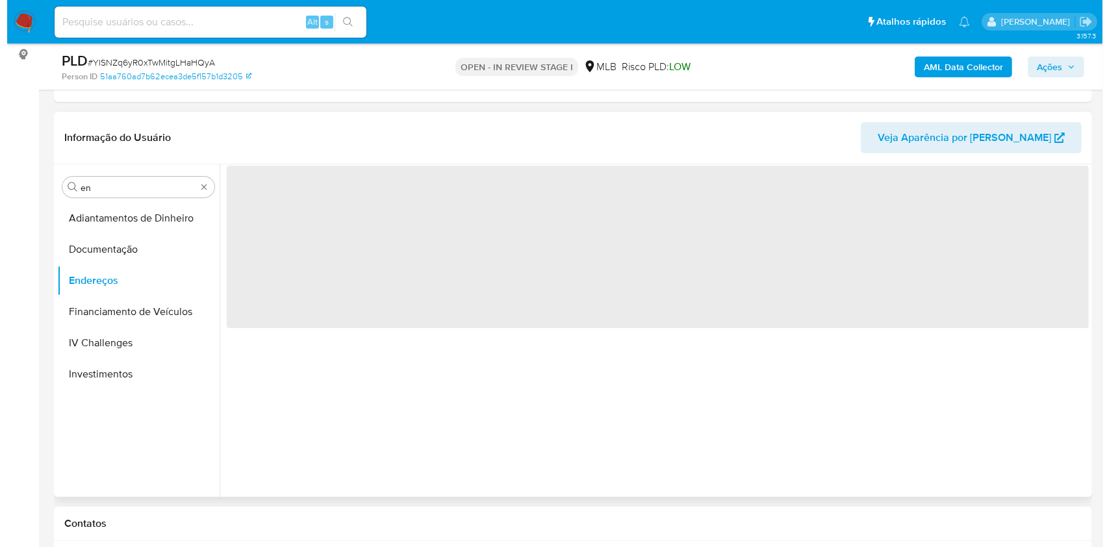
scroll to position [0, 0]
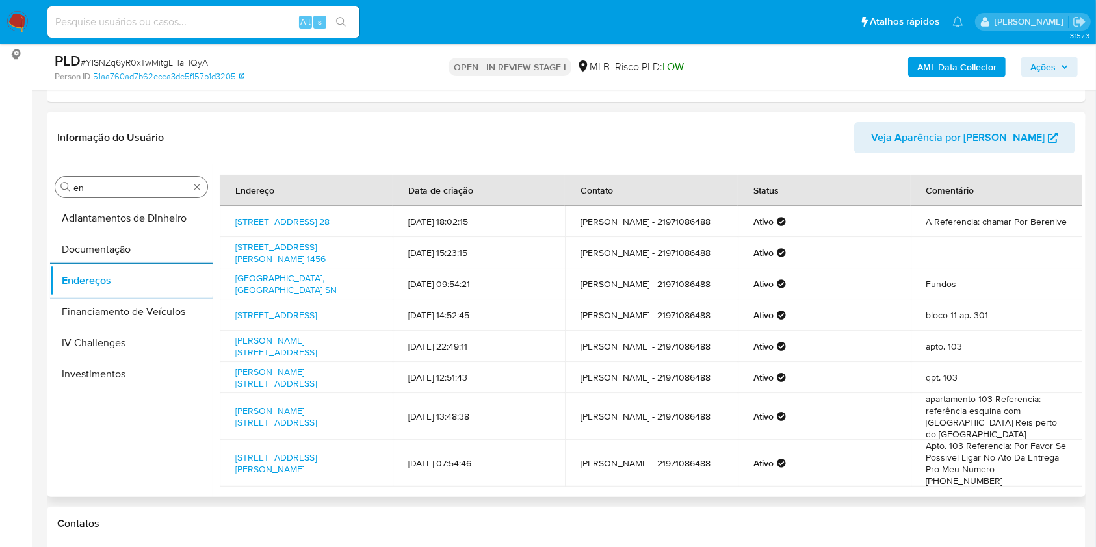
click at [140, 192] on input "en" at bounding box center [131, 188] width 116 height 12
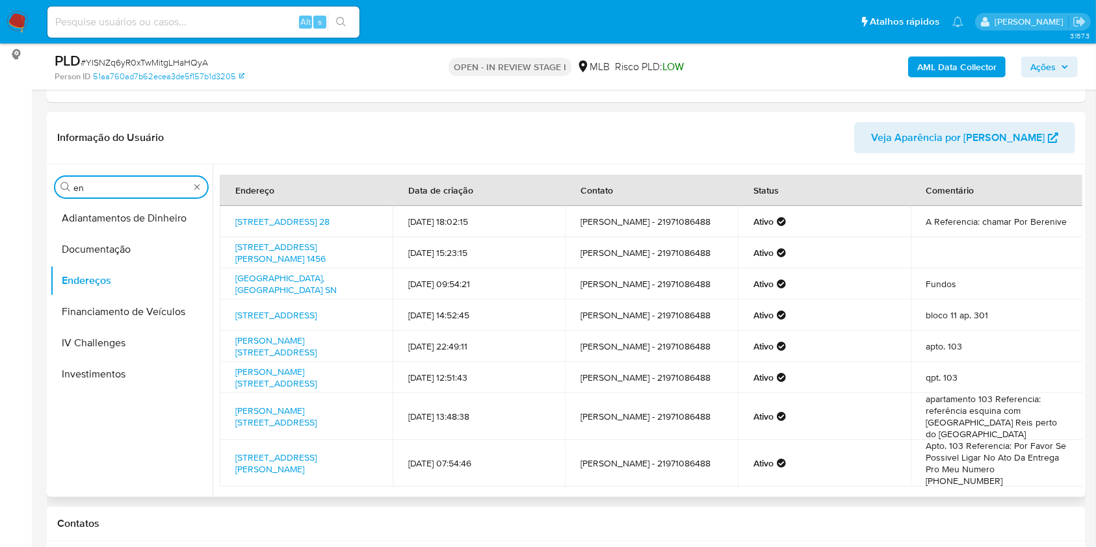
click at [140, 192] on input "en" at bounding box center [131, 188] width 116 height 12
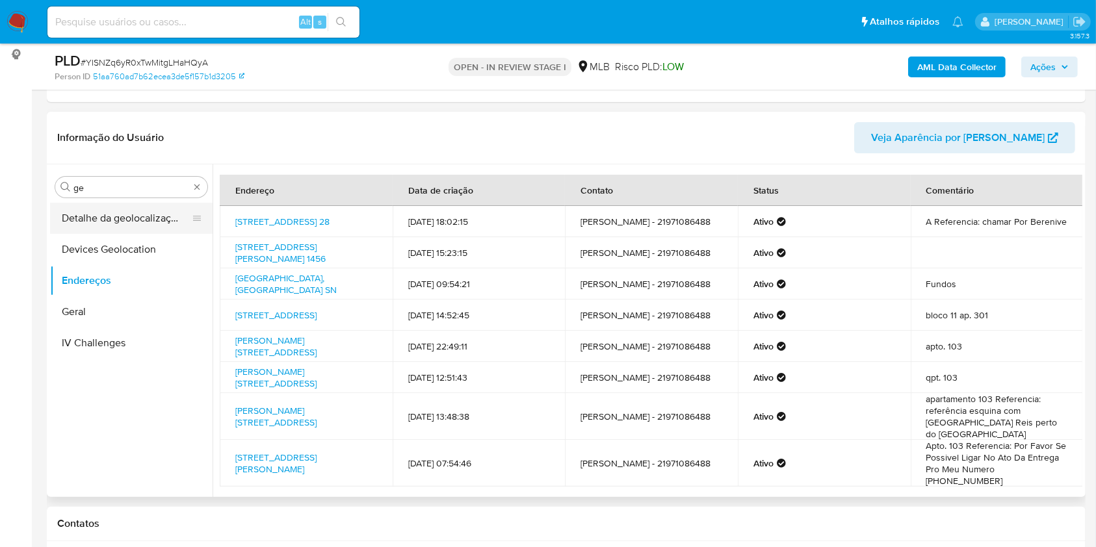
click at [110, 229] on button "Detalhe da geolocalização" at bounding box center [126, 218] width 152 height 31
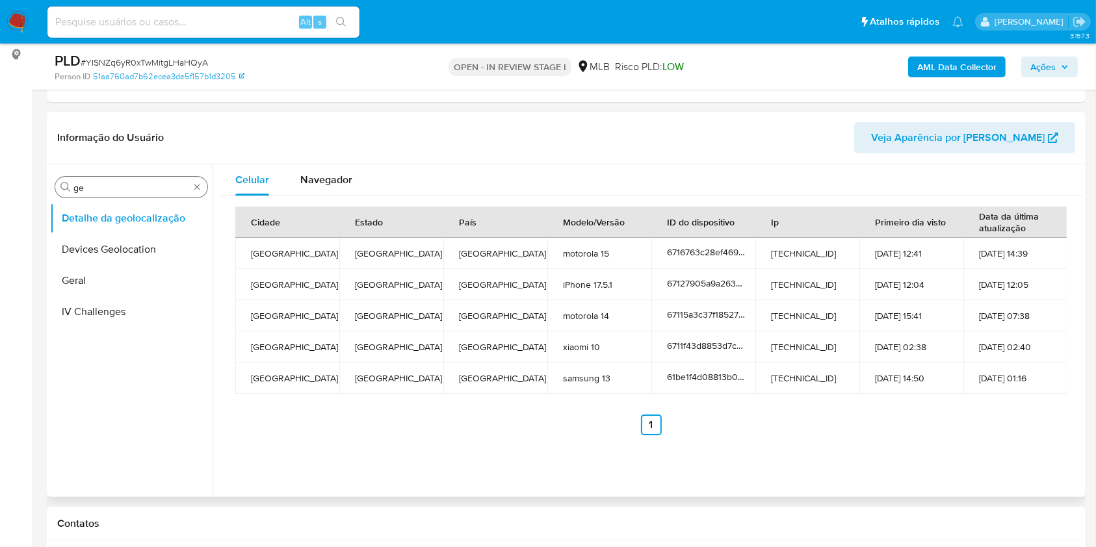
click at [97, 187] on input "ge" at bounding box center [131, 188] width 116 height 12
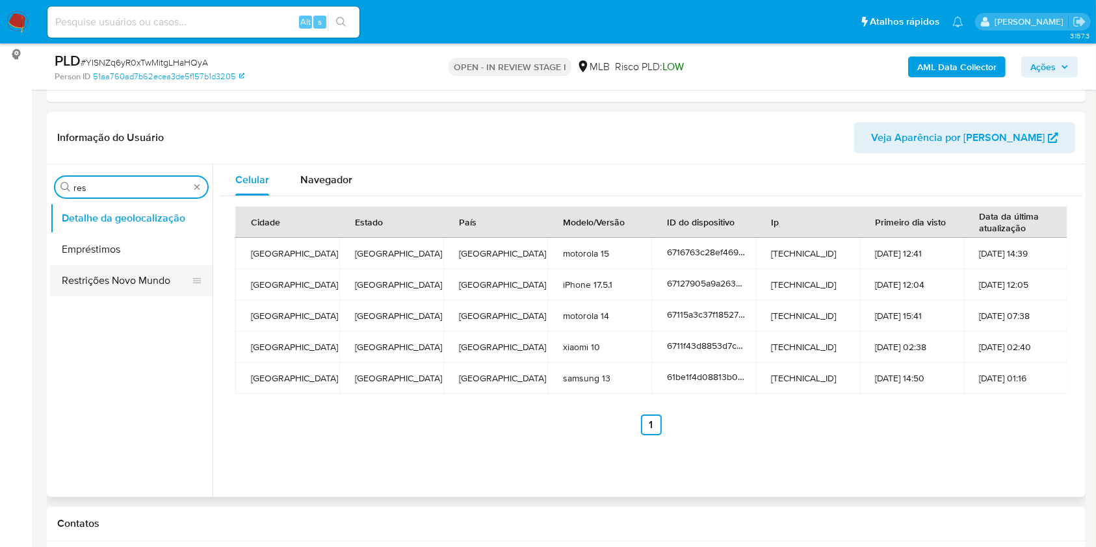
type input "res"
click at [99, 281] on button "Restrições Novo Mundo" at bounding box center [126, 280] width 152 height 31
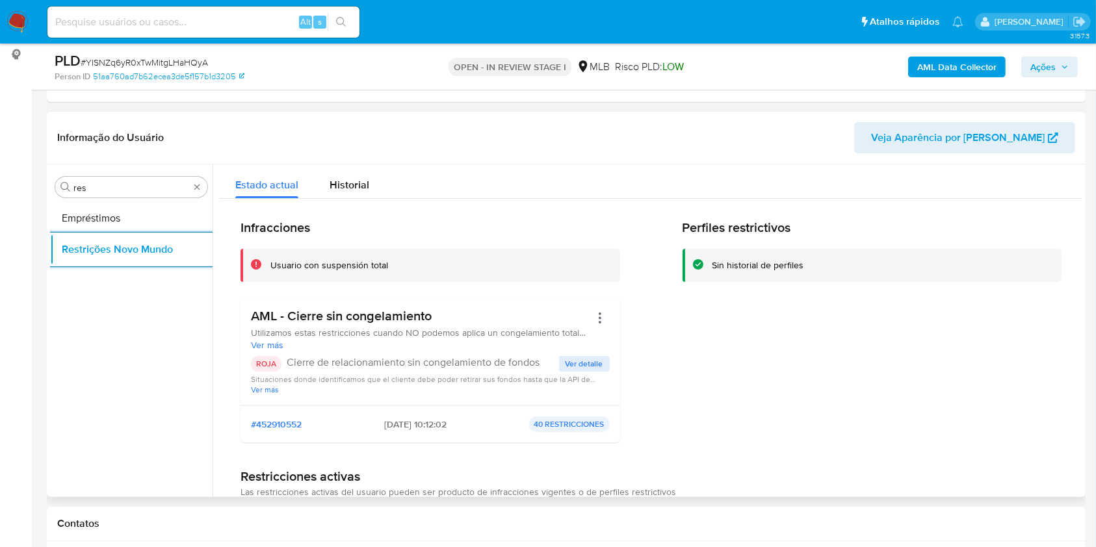
click at [367, 318] on h3 "AML - Cierre sin congelamiento" at bounding box center [420, 316] width 339 height 16
click at [495, 364] on p "Cierre de relacionamiento sin congelamiento de fondos" at bounding box center [423, 362] width 272 height 13
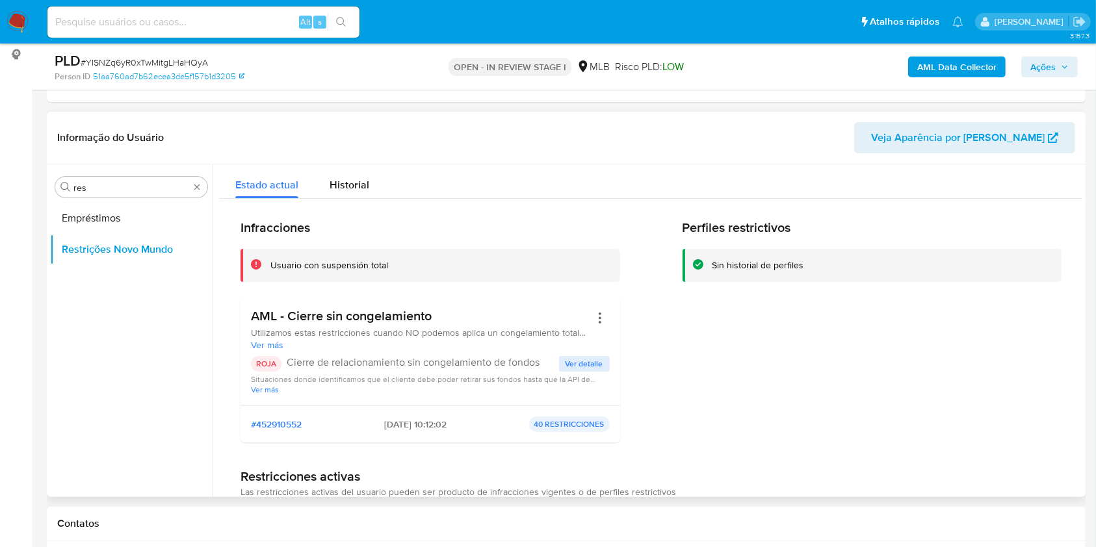
click at [495, 364] on p "Cierre de relacionamiento sin congelamiento de fondos" at bounding box center [423, 362] width 272 height 13
click at [603, 357] on button "Ver detalle" at bounding box center [584, 364] width 51 height 16
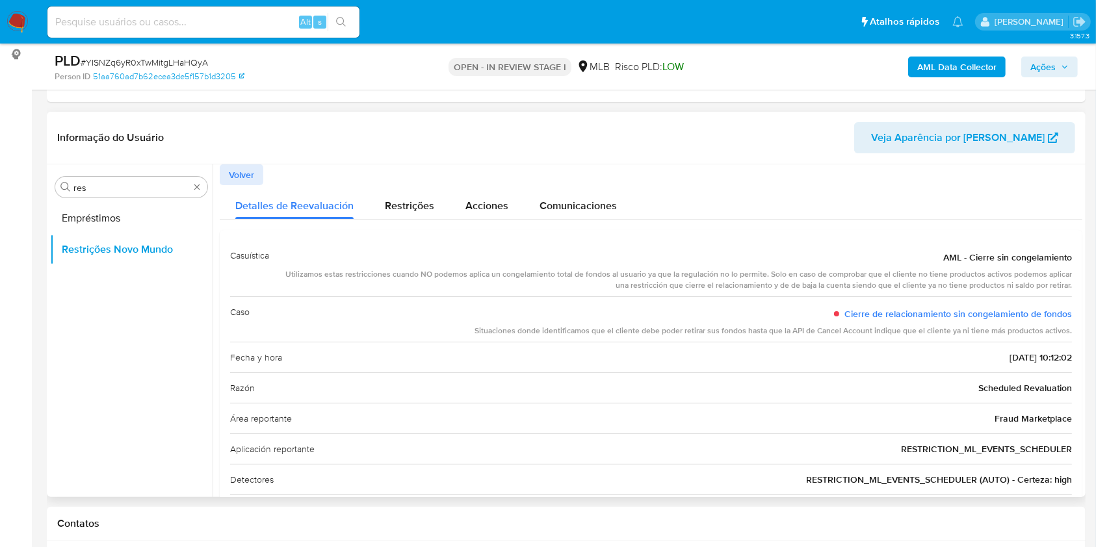
drag, startPoint x: 591, startPoint y: 319, endPoint x: 608, endPoint y: 334, distance: 22.6
click at [591, 319] on div "Cierre de relacionamiento sin congelamiento de fondos" at bounding box center [772, 313] width 597 height 23
click at [620, 333] on div "Situaciones donde identificamos que el cliente debe poder retirar sus fondos ha…" at bounding box center [772, 331] width 597 height 11
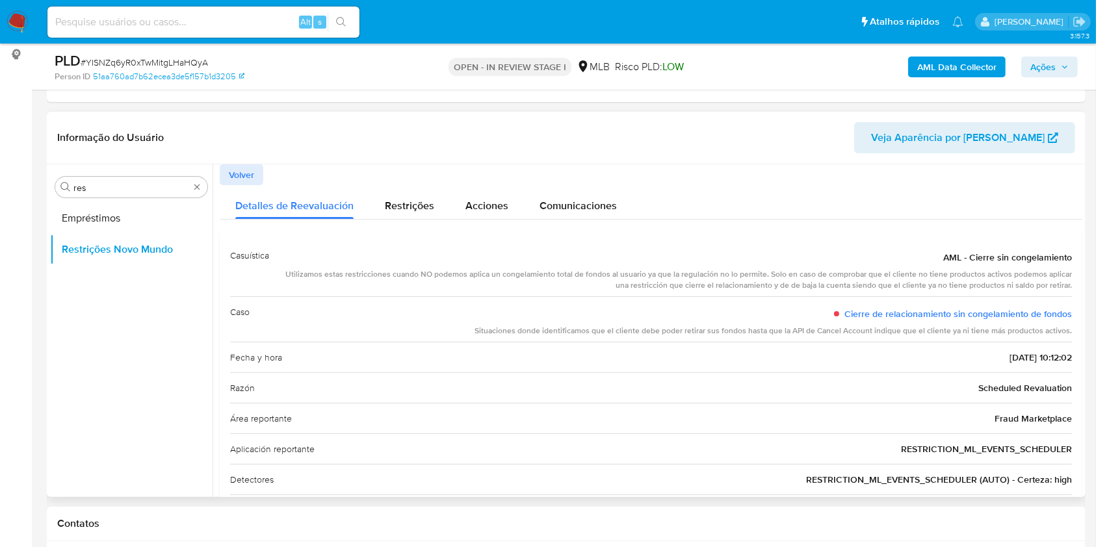
click at [1015, 393] on span "Scheduled Revaluation" at bounding box center [1025, 387] width 94 height 13
click at [683, 413] on div "Área reportante Fraud Marketplace" at bounding box center [651, 418] width 842 height 31
click at [103, 182] on input "res" at bounding box center [131, 188] width 116 height 12
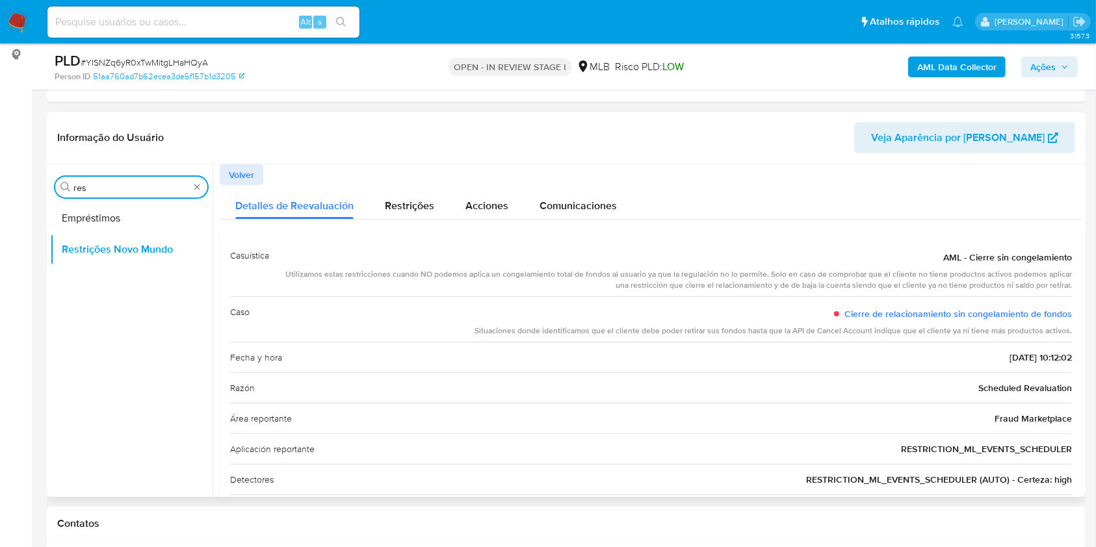
click at [103, 182] on input "res" at bounding box center [131, 188] width 116 height 12
type input "po"
click at [87, 207] on button "Dispositivos Point" at bounding box center [126, 218] width 152 height 31
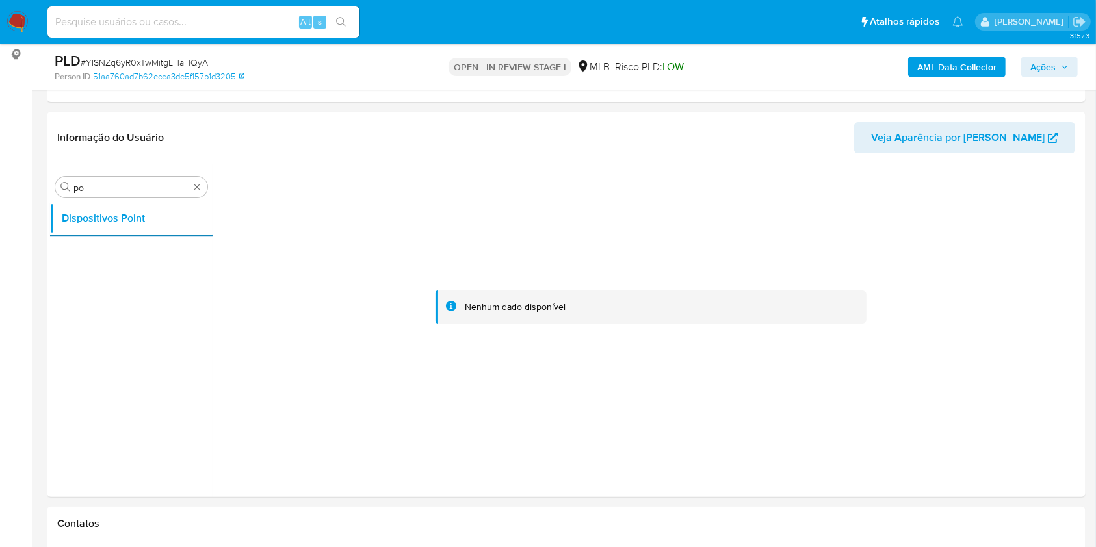
click at [962, 61] on b "AML Data Collector" at bounding box center [956, 67] width 79 height 21
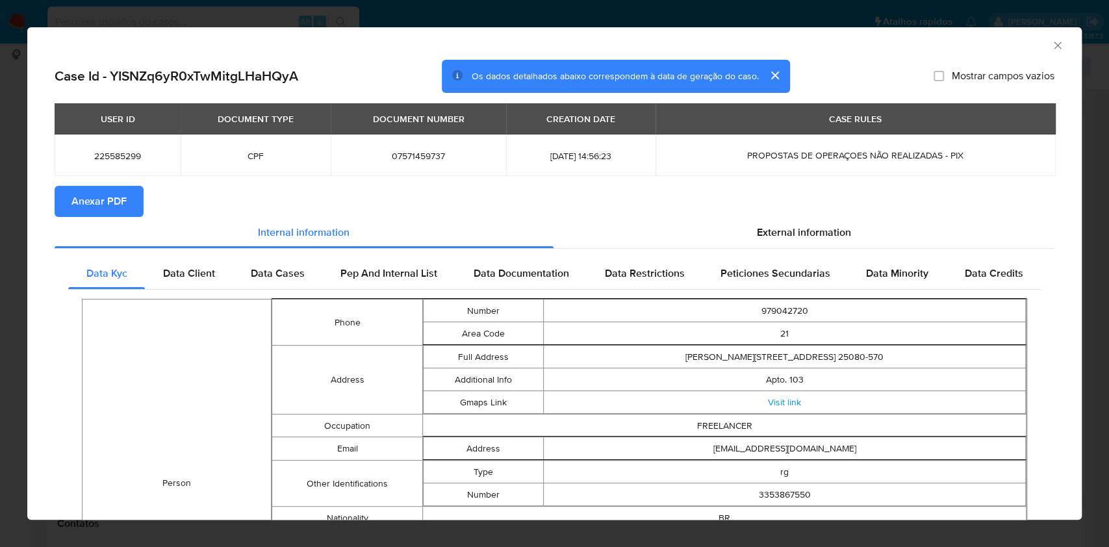
drag, startPoint x: 120, startPoint y: 197, endPoint x: 689, endPoint y: 168, distance: 570.6
click at [120, 197] on span "Anexar PDF" at bounding box center [98, 201] width 55 height 29
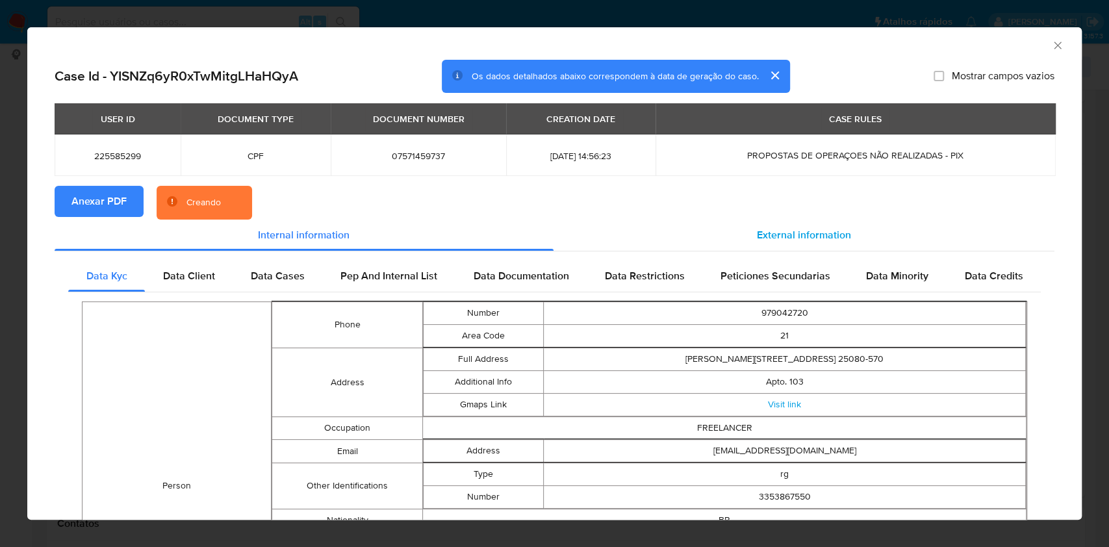
click at [811, 242] on div "External information" at bounding box center [805, 235] width 502 height 31
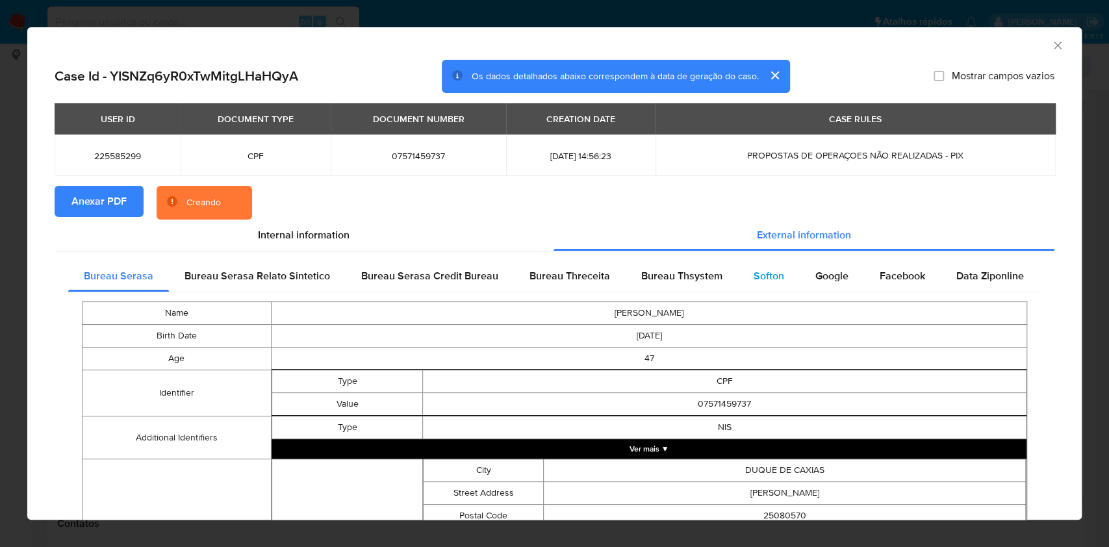
click at [771, 285] on div "Softon" at bounding box center [769, 276] width 62 height 31
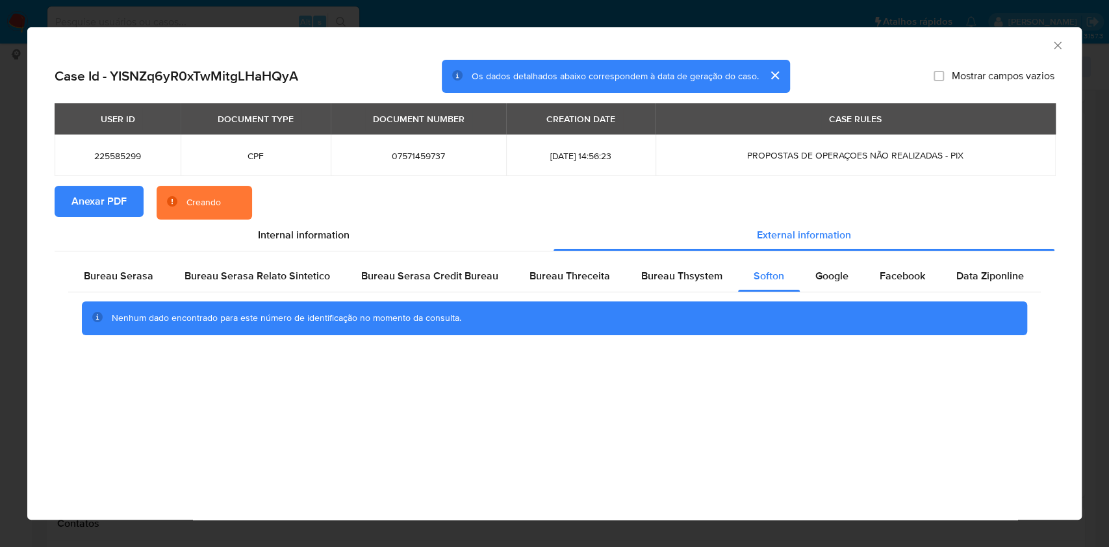
click at [702, 284] on div "Bureau Thsystem" at bounding box center [682, 276] width 112 height 31
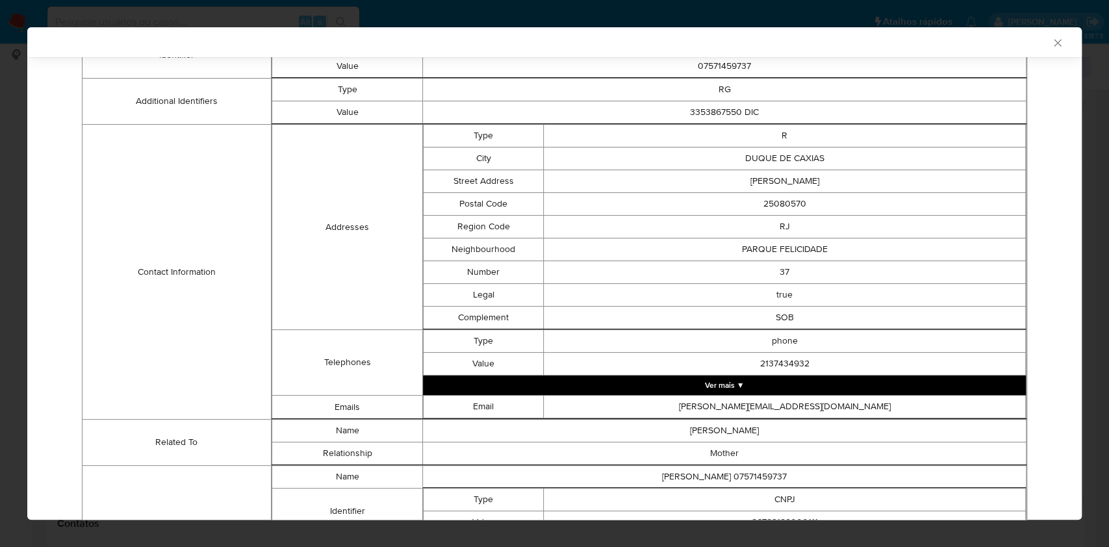
scroll to position [509, 0]
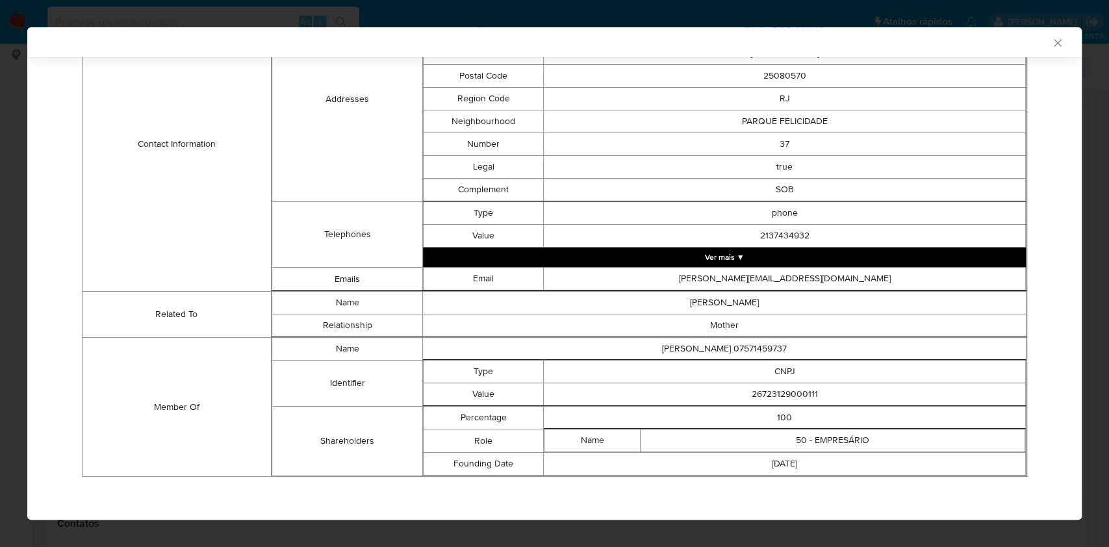
click at [782, 397] on td "26723129000111" at bounding box center [785, 394] width 482 height 23
copy td "26723129000111"
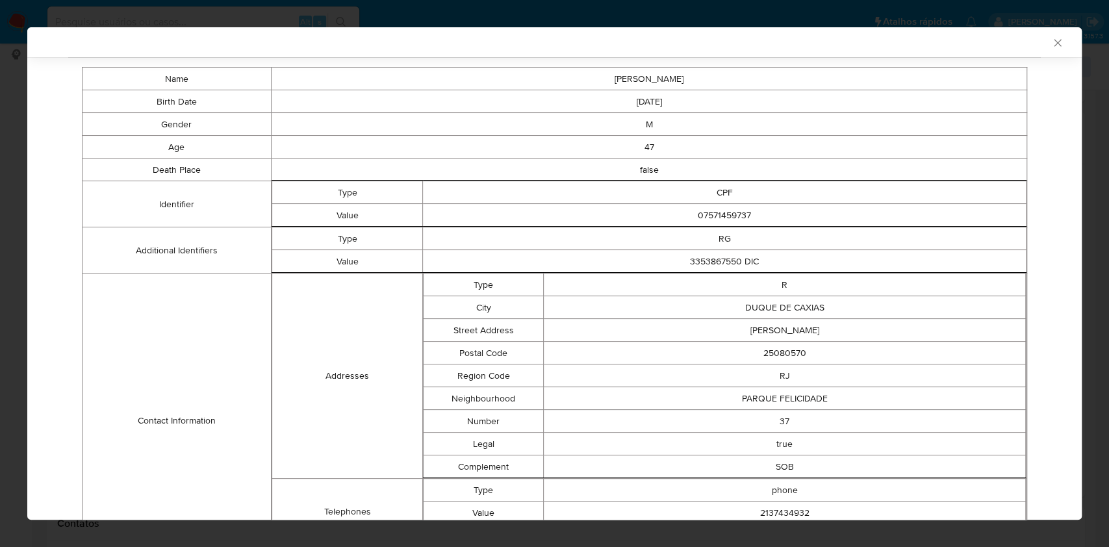
scroll to position [0, 0]
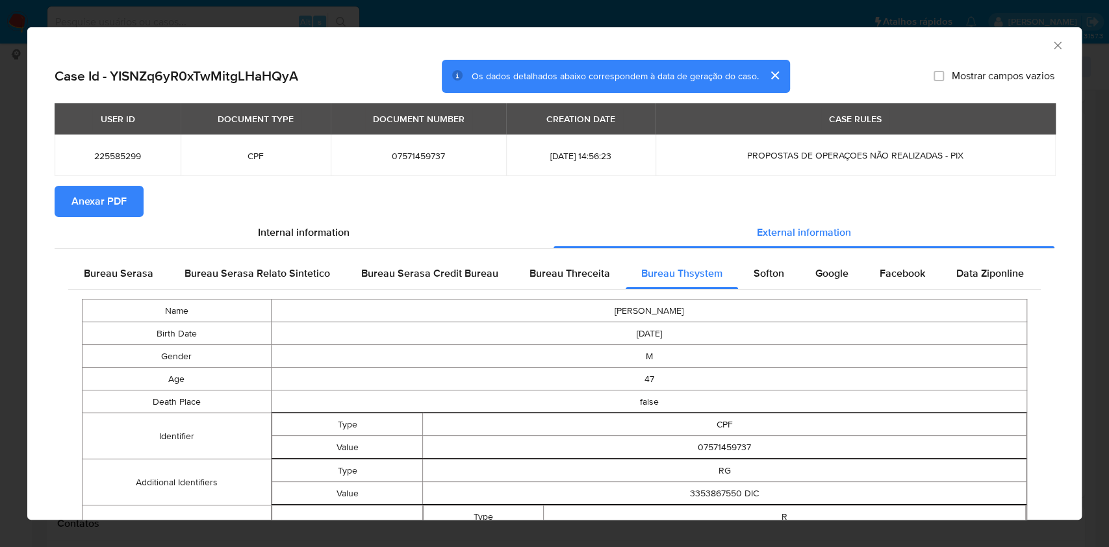
drag, startPoint x: 105, startPoint y: 270, endPoint x: 335, endPoint y: 299, distance: 231.8
click at [105, 270] on span "Bureau Serasa" at bounding box center [119, 273] width 70 height 15
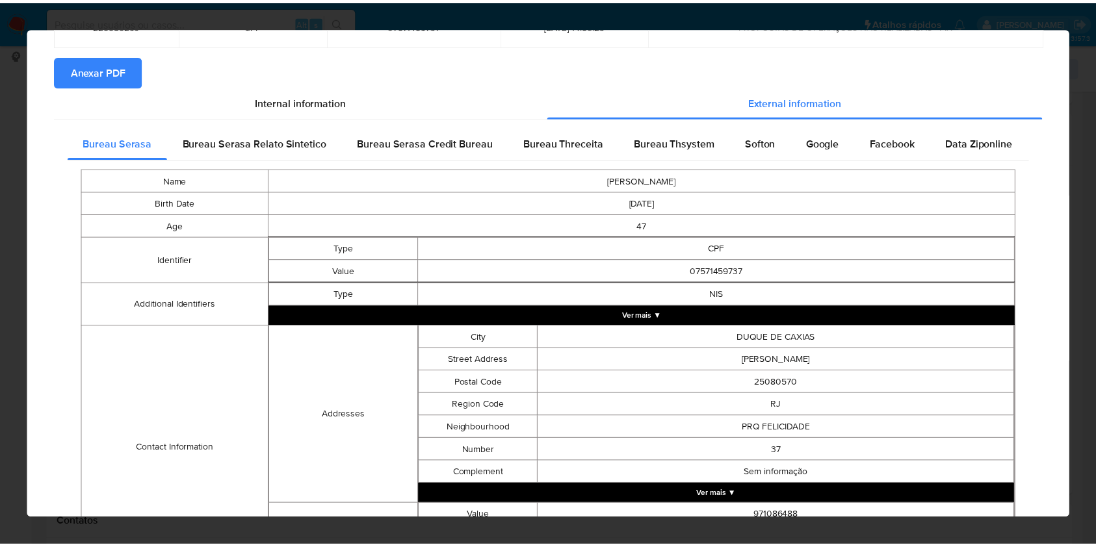
scroll to position [293, 0]
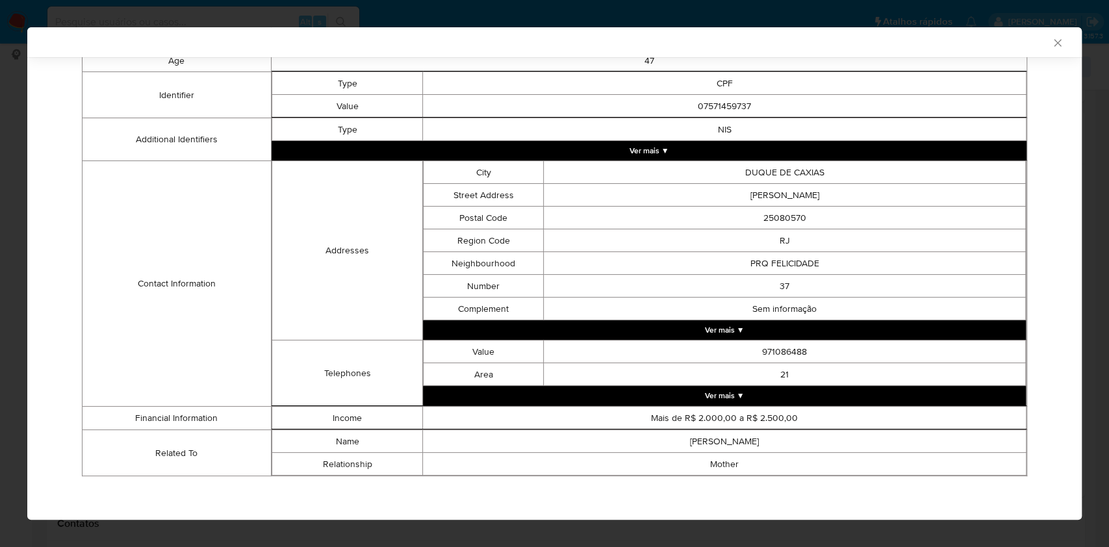
click at [20, 232] on div "AML Data Collector Case Id - YISNZq6yR0xTwMitgLHaHQyA Os dados detalhados abaix…" at bounding box center [554, 273] width 1109 height 547
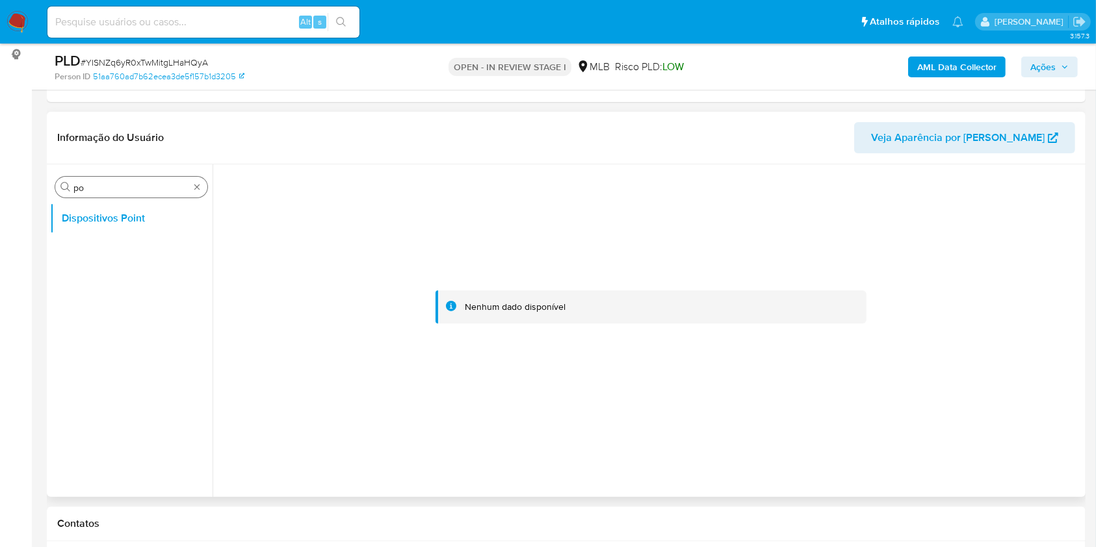
click at [90, 189] on input "po" at bounding box center [131, 188] width 116 height 12
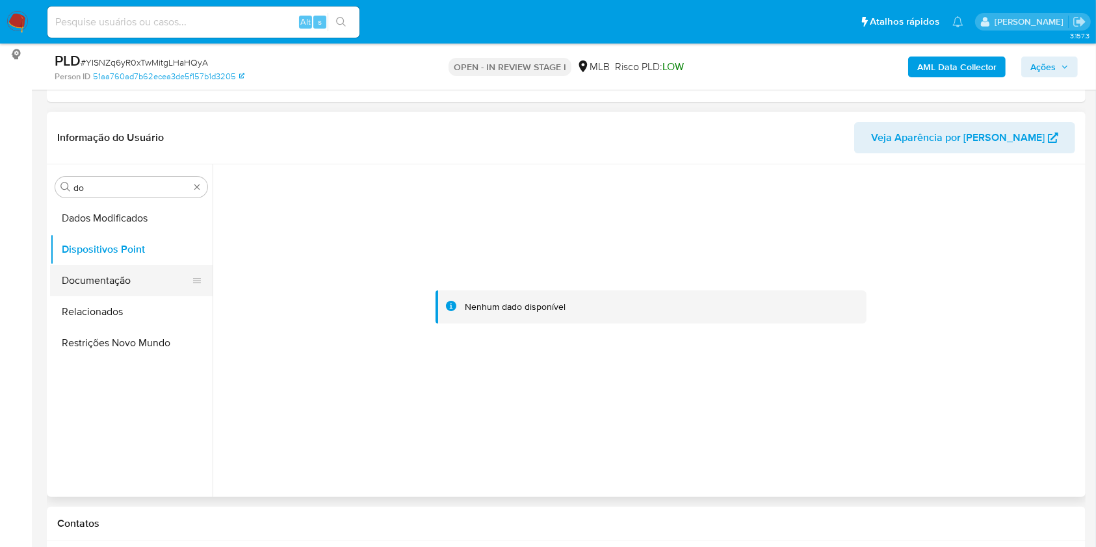
click at [107, 279] on button "Documentação" at bounding box center [126, 280] width 152 height 31
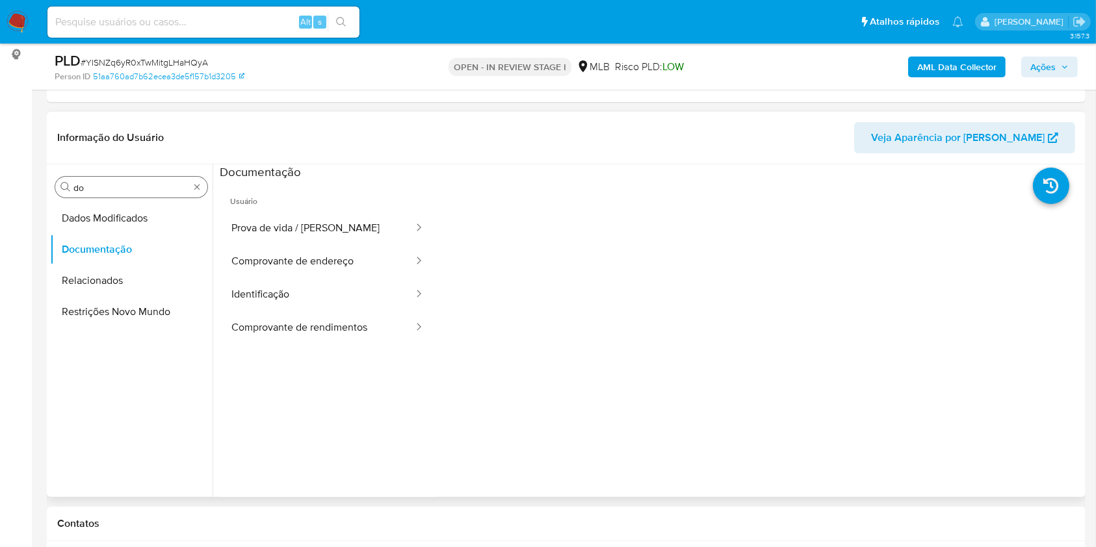
click at [120, 190] on input "do" at bounding box center [131, 188] width 116 height 12
type input "ane"
click at [135, 227] on button "Anexos" at bounding box center [126, 218] width 152 height 31
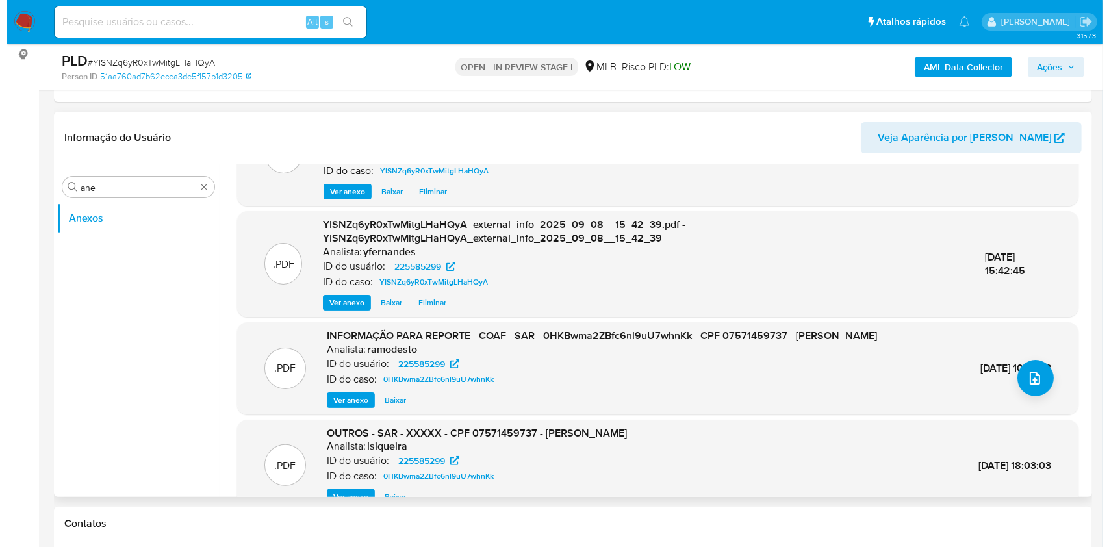
scroll to position [51, 0]
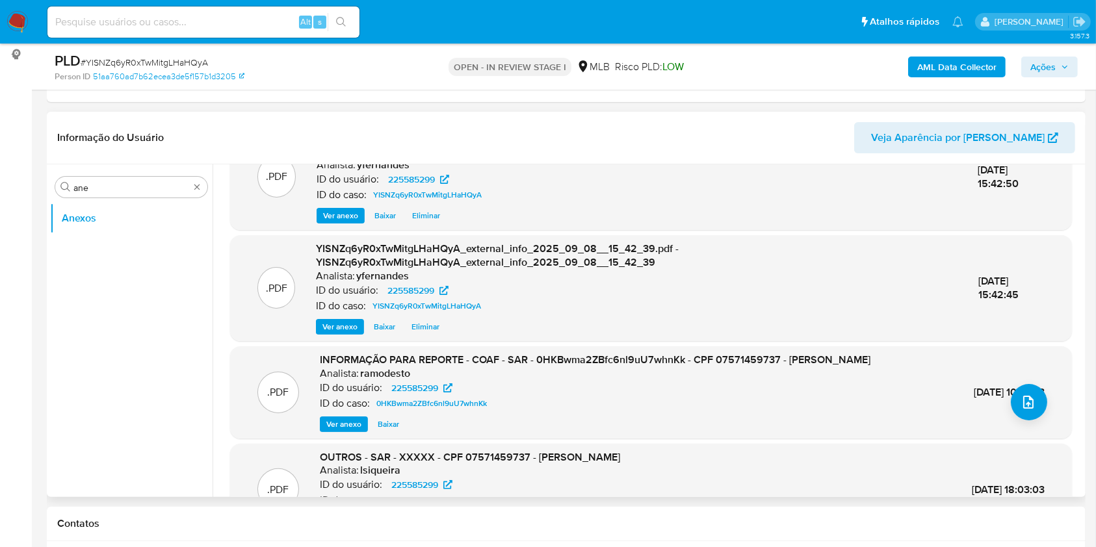
click at [255, 140] on header "Informação do Usuário Veja Aparência por Pessoa" at bounding box center [566, 137] width 1018 height 31
click at [350, 424] on span "Ver anexo" at bounding box center [343, 424] width 35 height 13
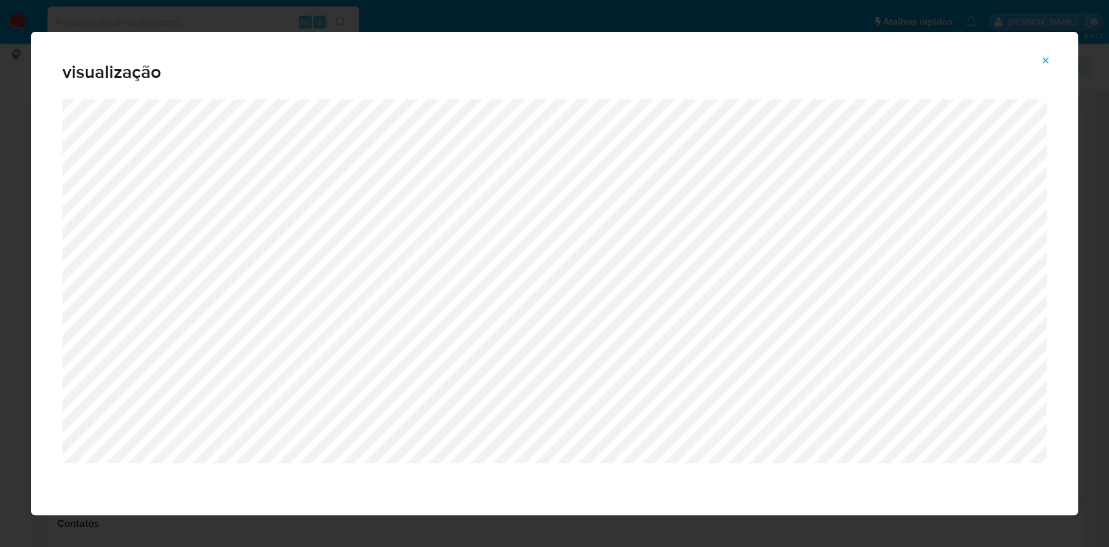
click at [1040, 62] on icon "Attachment preview" at bounding box center [1045, 60] width 10 height 10
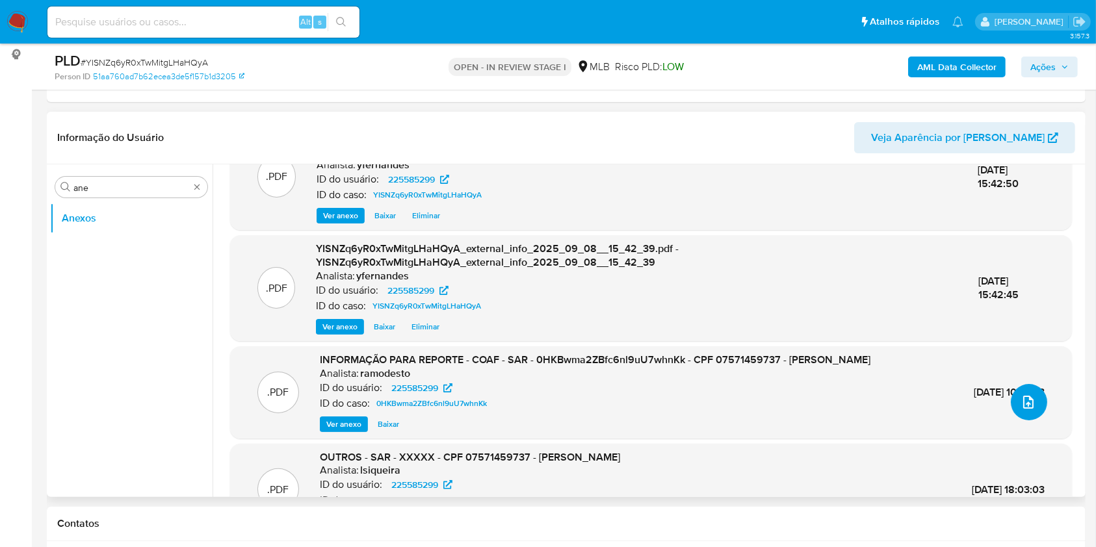
click at [1019, 416] on button "upload-file" at bounding box center [1029, 402] width 36 height 36
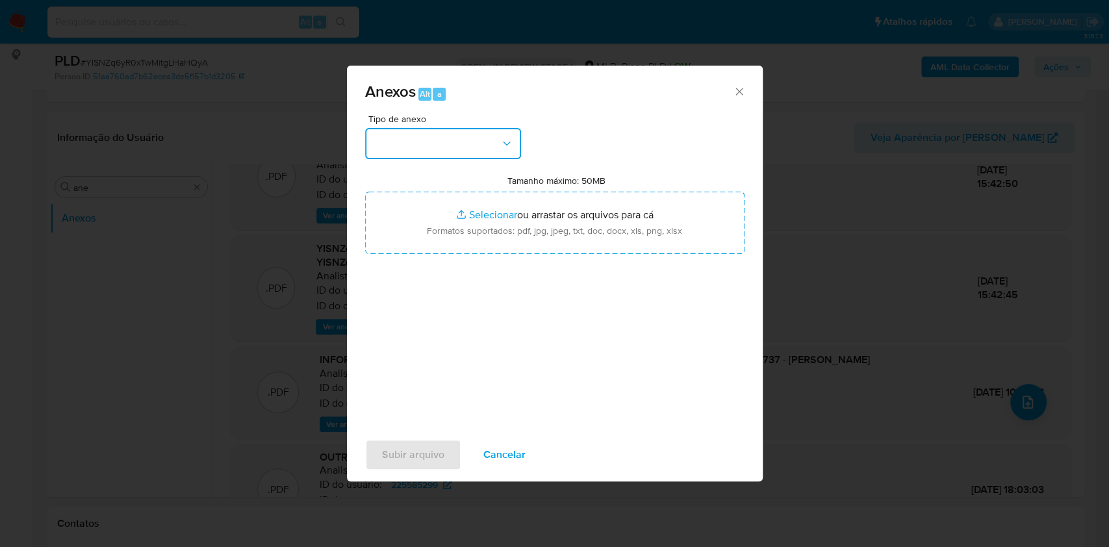
click at [461, 157] on button "button" at bounding box center [443, 143] width 156 height 31
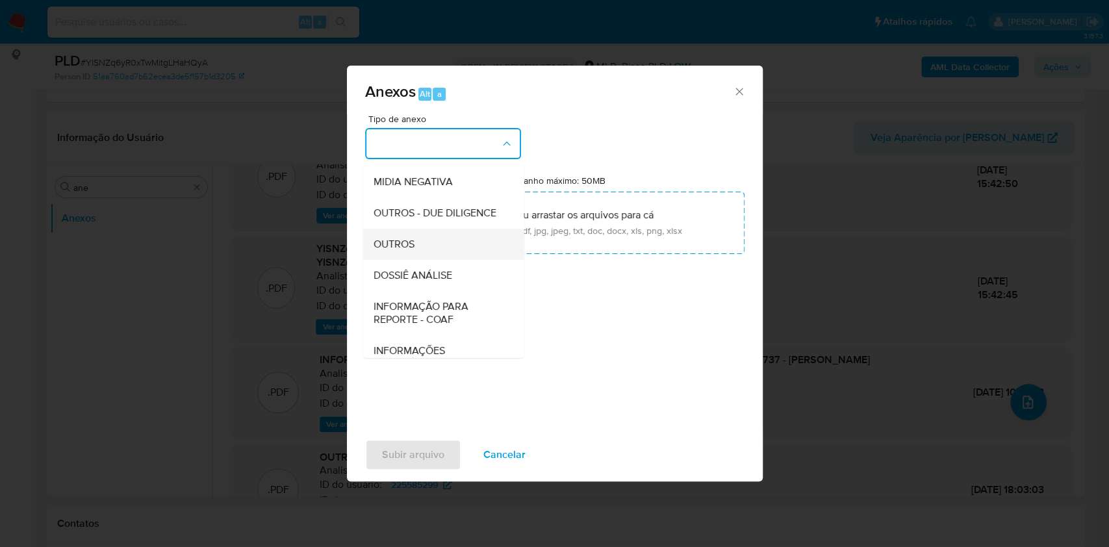
scroll to position [200, 0]
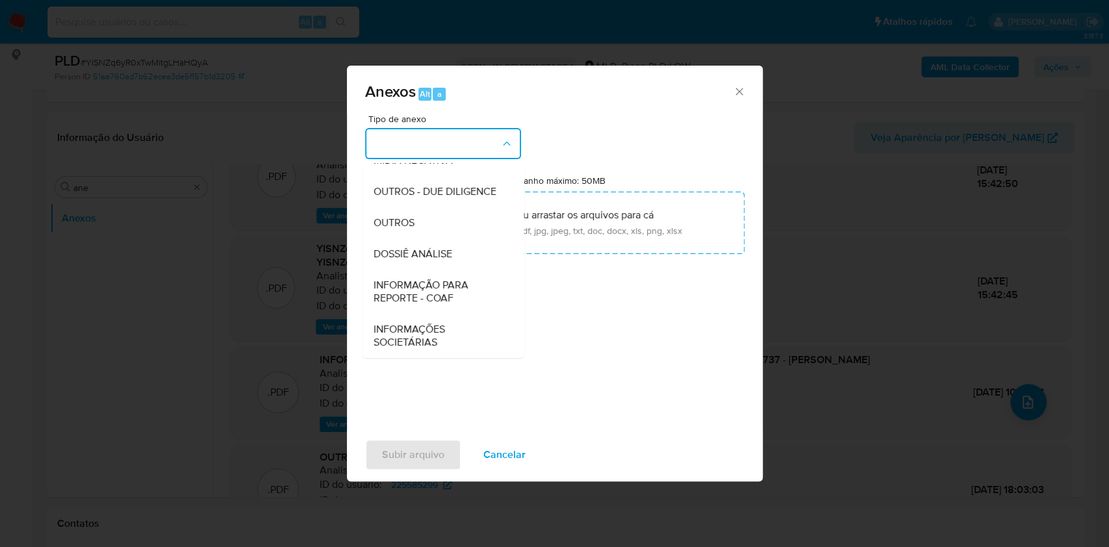
drag, startPoint x: 406, startPoint y: 212, endPoint x: 660, endPoint y: 1, distance: 330.8
click at [406, 214] on div "OUTROS" at bounding box center [439, 222] width 133 height 31
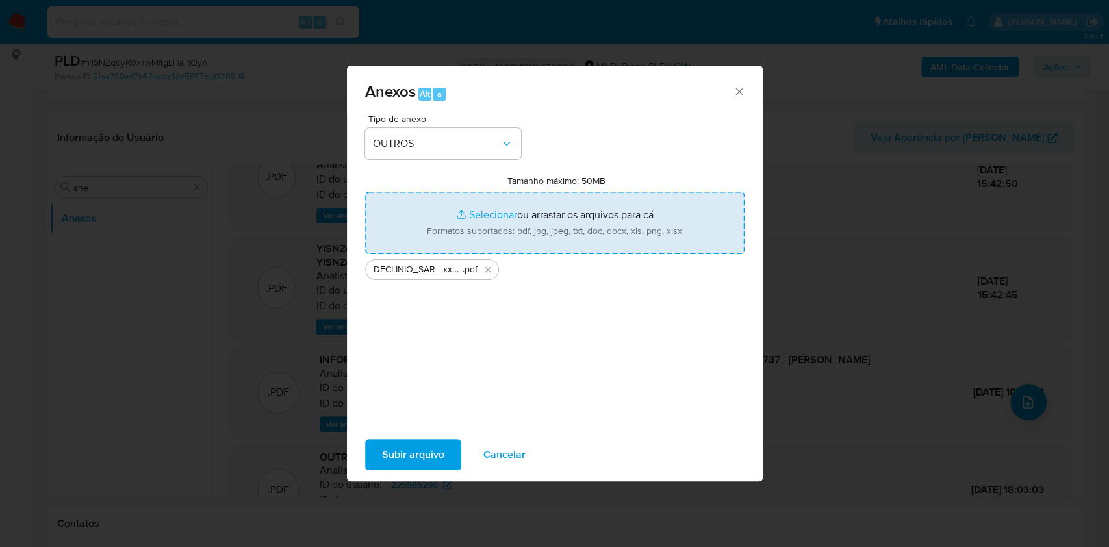
type input "C:\fakepath\Mulan 225585299_2025_09_08_07_57_31.xlsx"
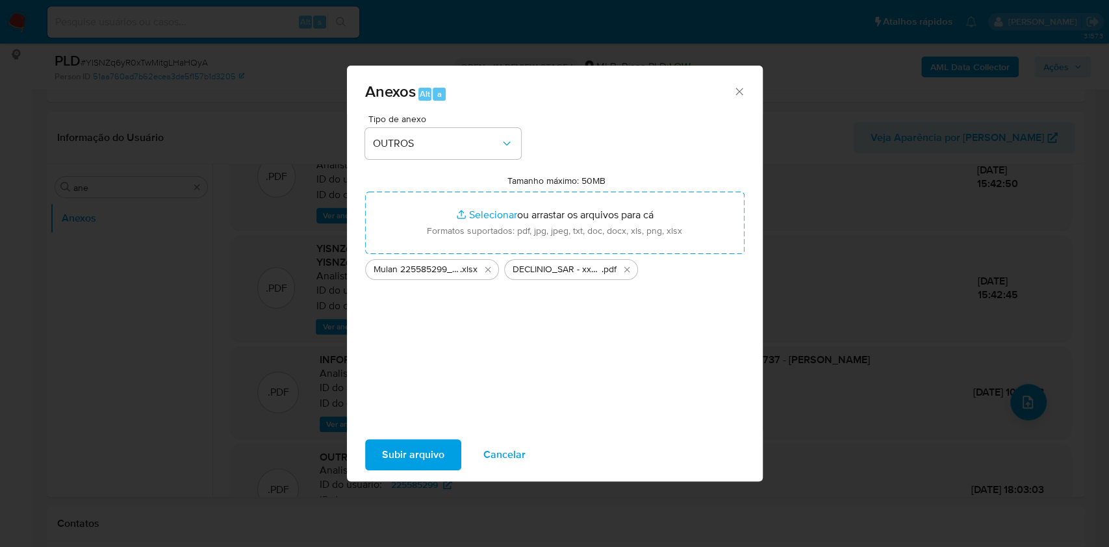
click at [406, 454] on span "Subir arquivo" at bounding box center [413, 455] width 62 height 29
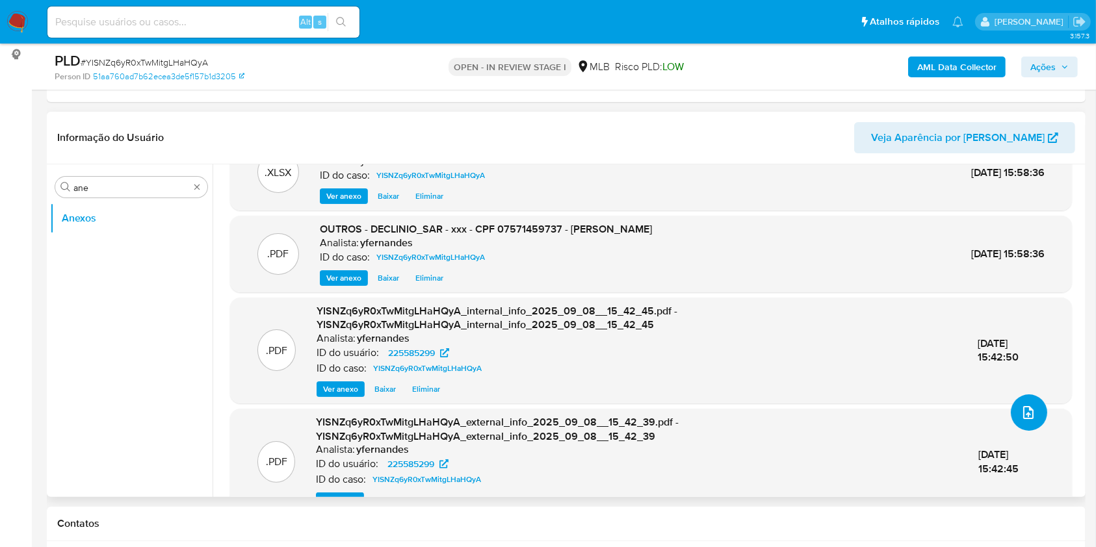
scroll to position [0, 0]
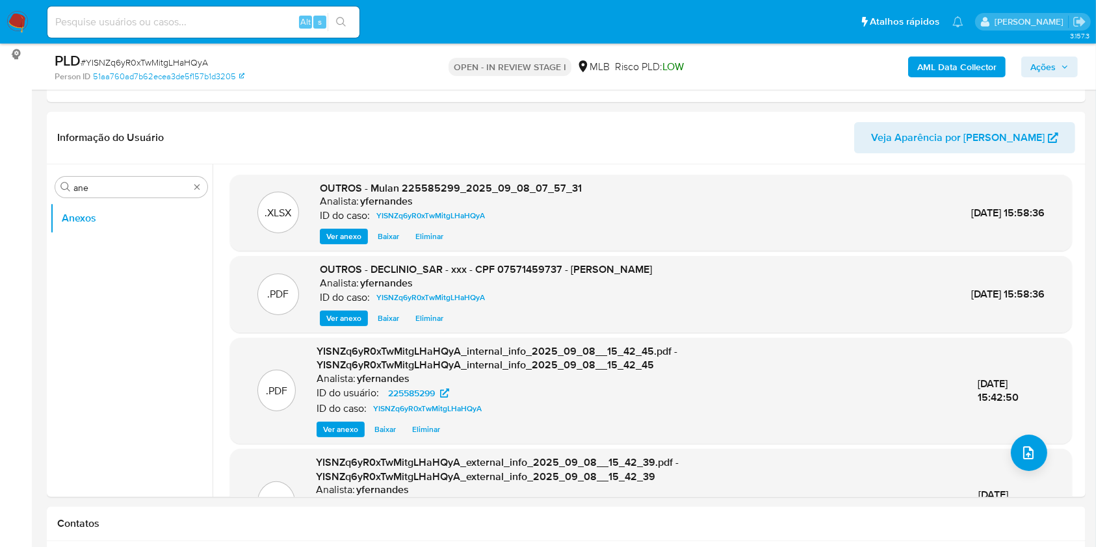
click at [1072, 55] on div "AML Data Collector Ações" at bounding box center [908, 66] width 337 height 31
click at [1053, 65] on span "Ações" at bounding box center [1042, 67] width 25 height 21
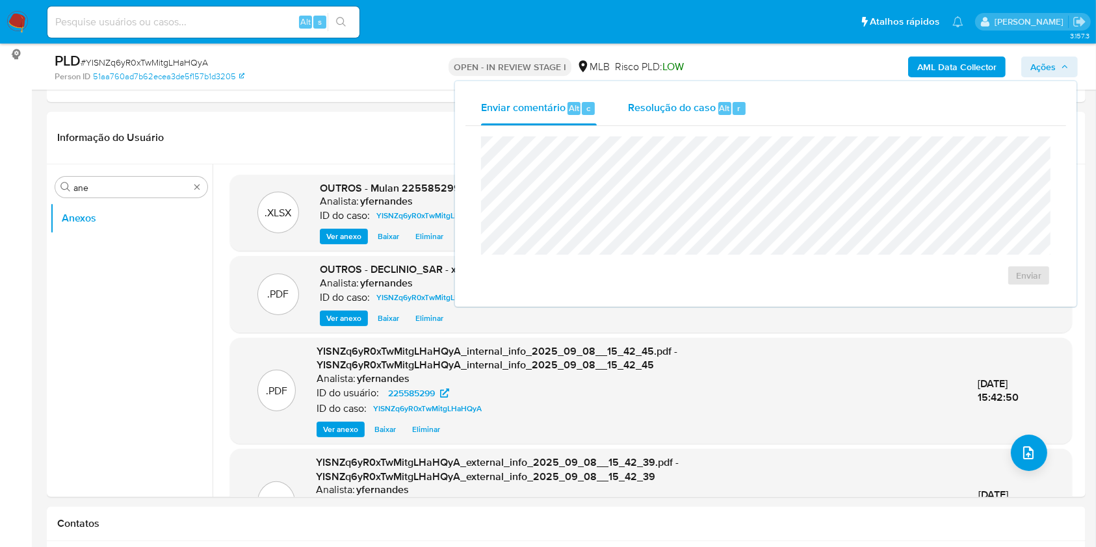
click at [701, 103] on span "Resolução do caso" at bounding box center [672, 107] width 88 height 15
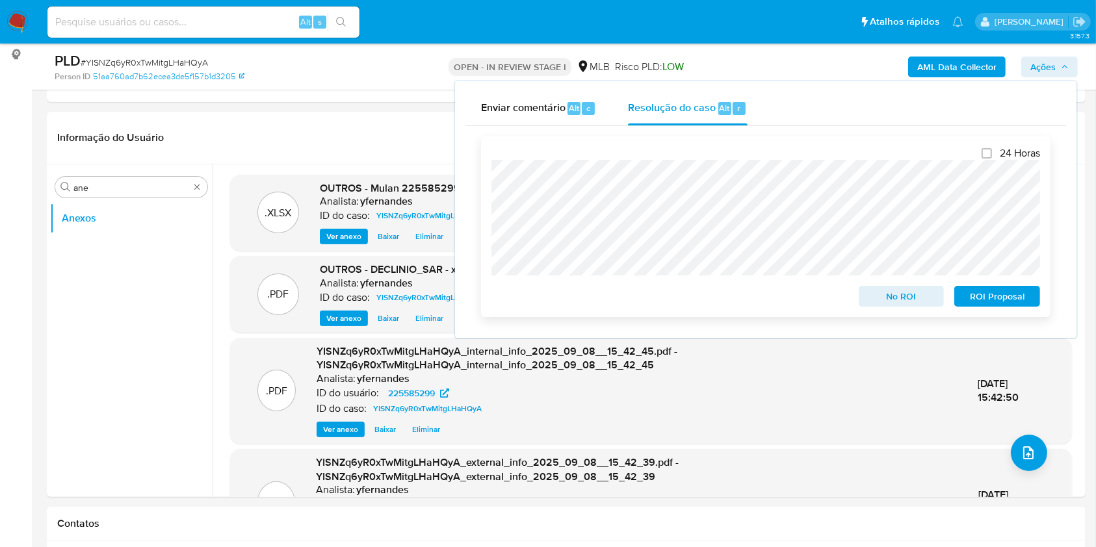
click at [853, 290] on div "No ROI" at bounding box center [901, 294] width 96 height 26
click at [859, 293] on button "No ROI" at bounding box center [901, 296] width 86 height 21
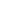
select select "10"
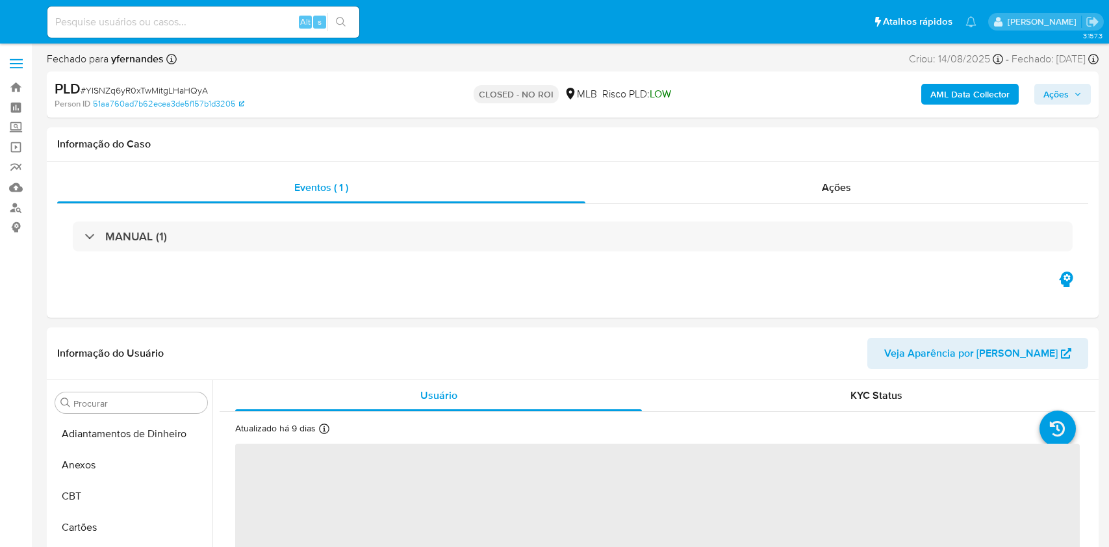
select select "10"
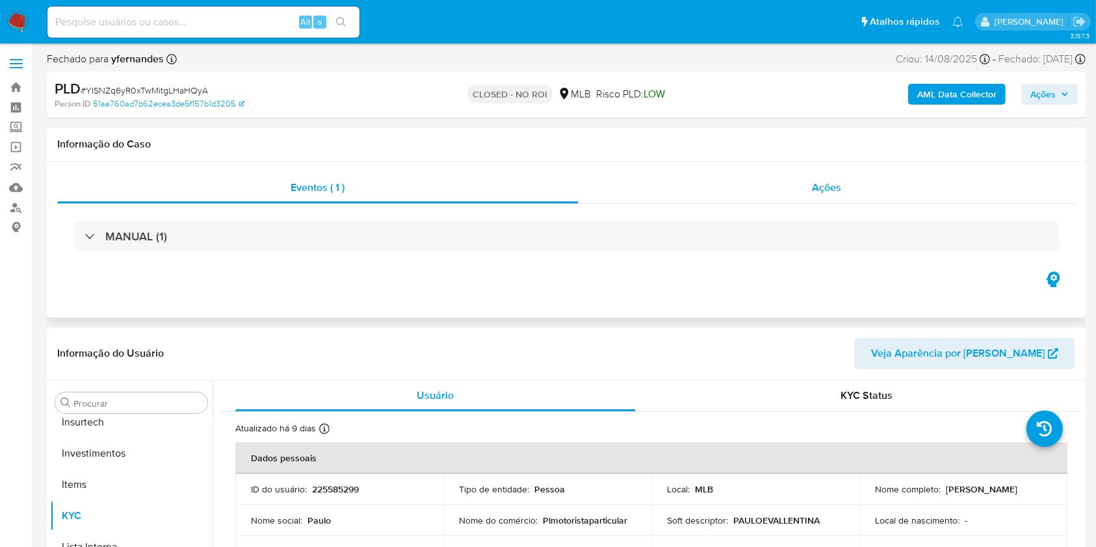
scroll to position [612, 0]
click at [648, 177] on div "Ações" at bounding box center [826, 187] width 496 height 31
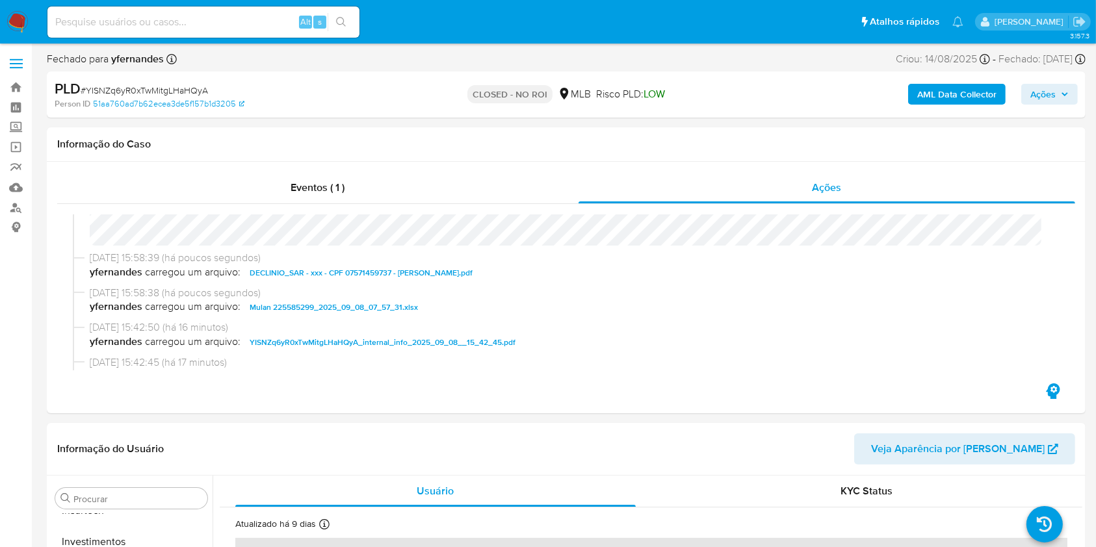
scroll to position [0, 0]
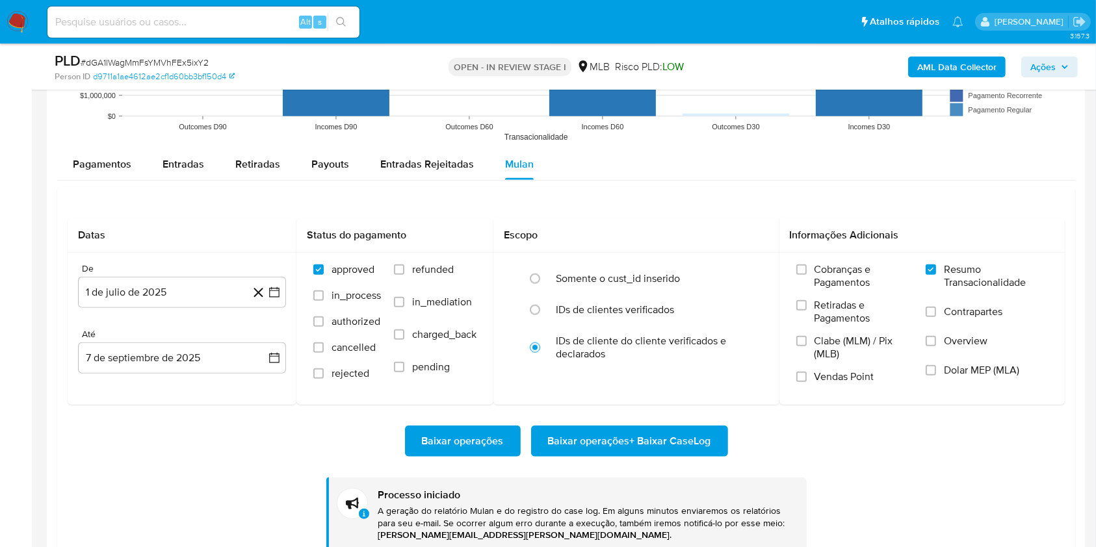
scroll to position [612, 0]
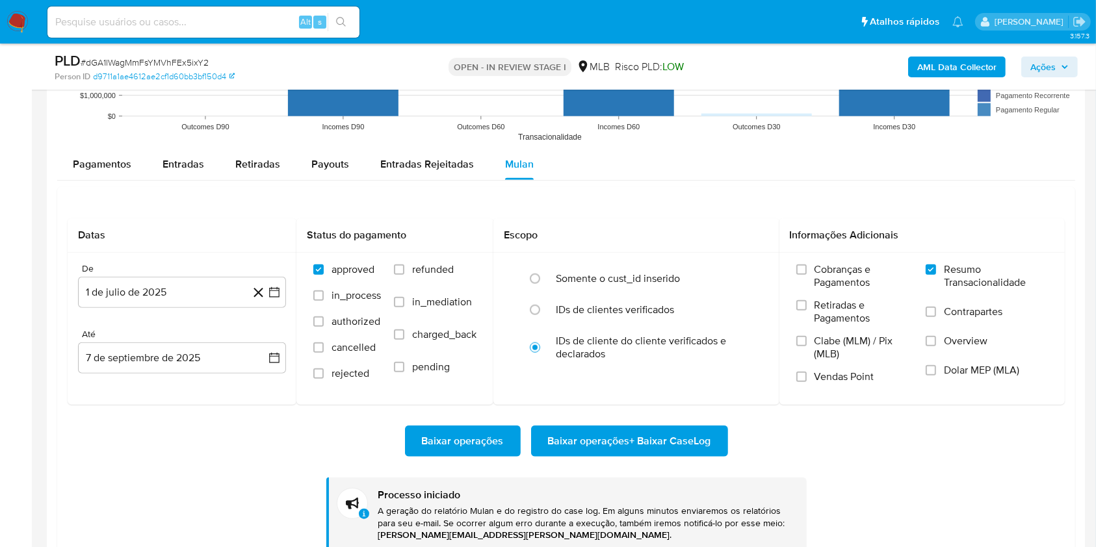
click at [122, 58] on span "# dGA1lWagMmFsYMVhFEx5ixY2" at bounding box center [145, 62] width 128 height 13
copy span "dGA1lWagMmFsYMVhFEx5ixY2"
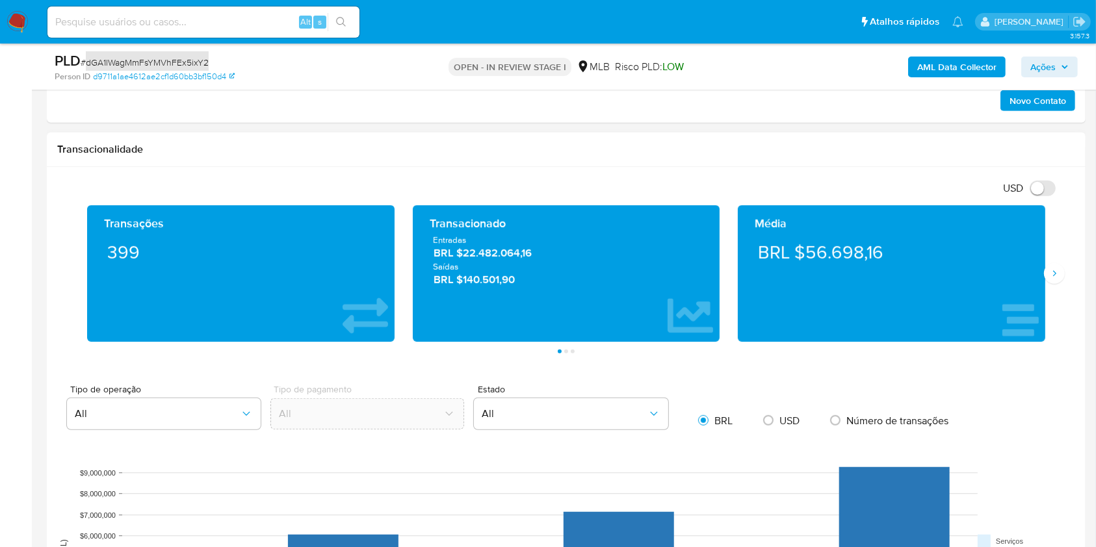
scroll to position [780, 0]
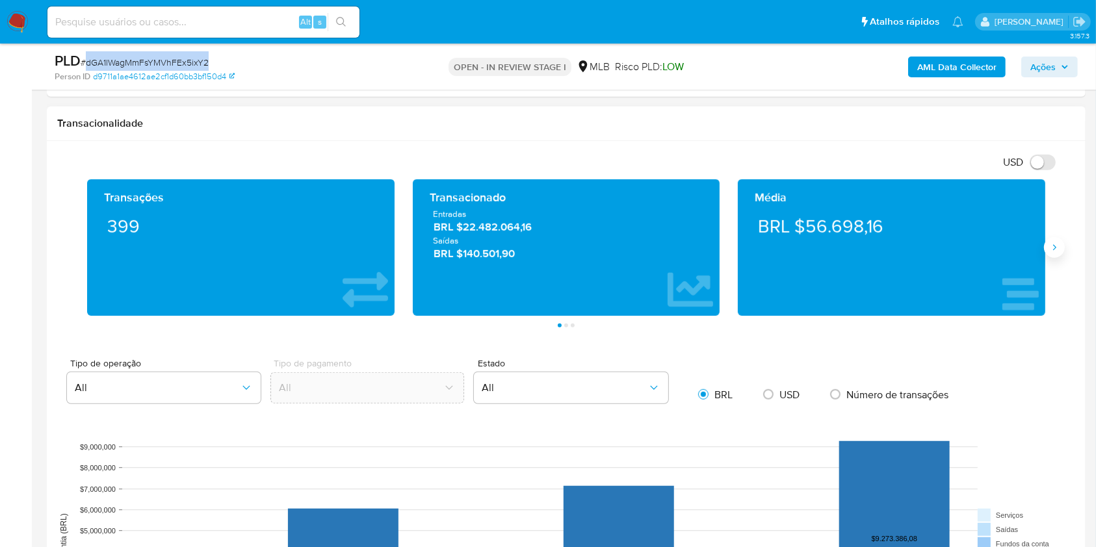
click at [1049, 242] on icon "Siguiente" at bounding box center [1054, 247] width 10 height 10
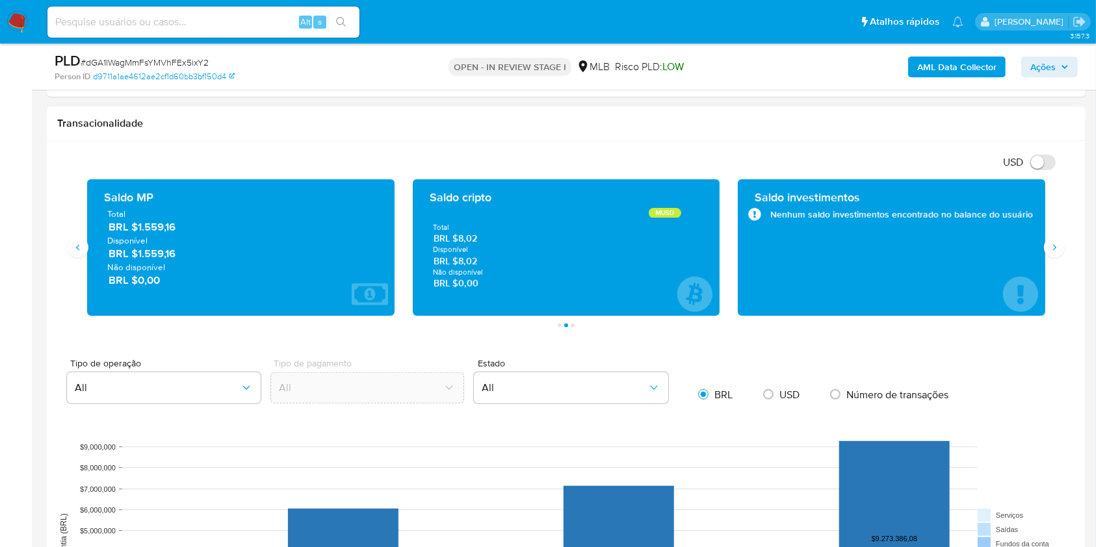
click at [1042, 238] on div "Saldo investimentos Nenhum saldo investimentos encontrado no balance do usuário" at bounding box center [891, 247] width 307 height 136
click at [1059, 255] on button "Siguiente" at bounding box center [1054, 247] width 21 height 21
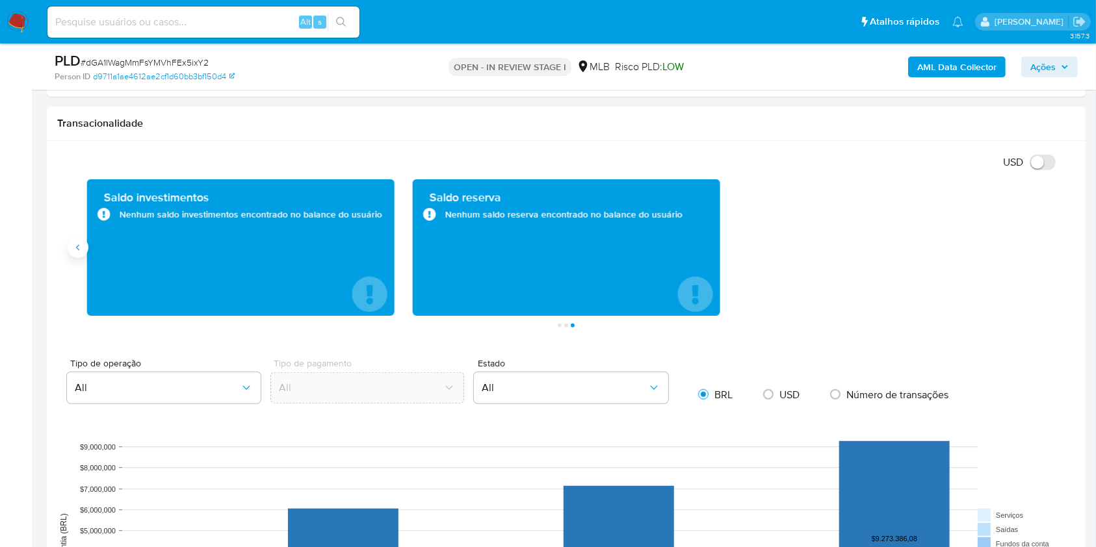
click at [81, 247] on icon "Anterior" at bounding box center [78, 247] width 10 height 10
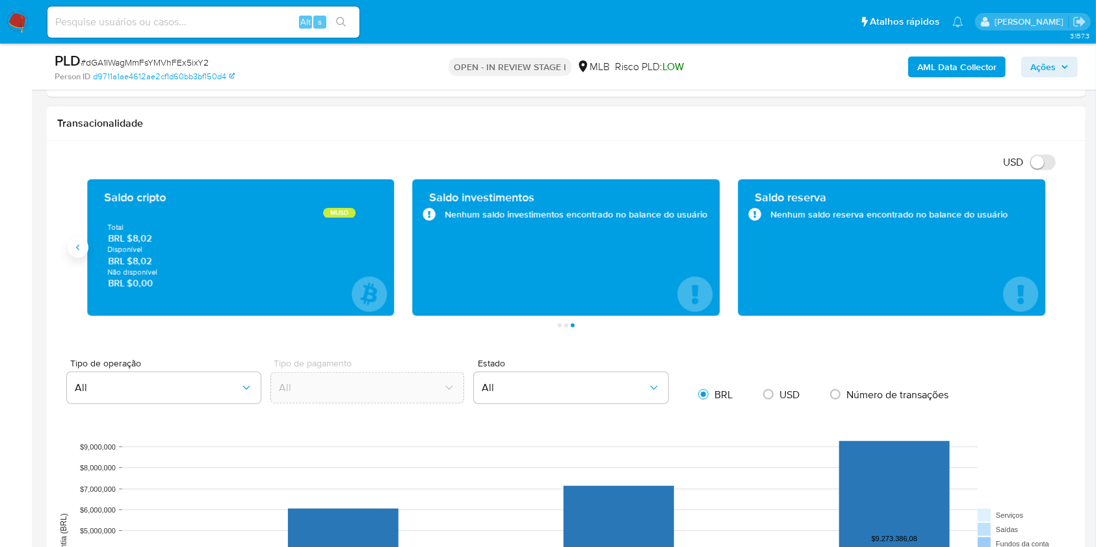
click at [81, 247] on icon "Anterior" at bounding box center [78, 247] width 10 height 10
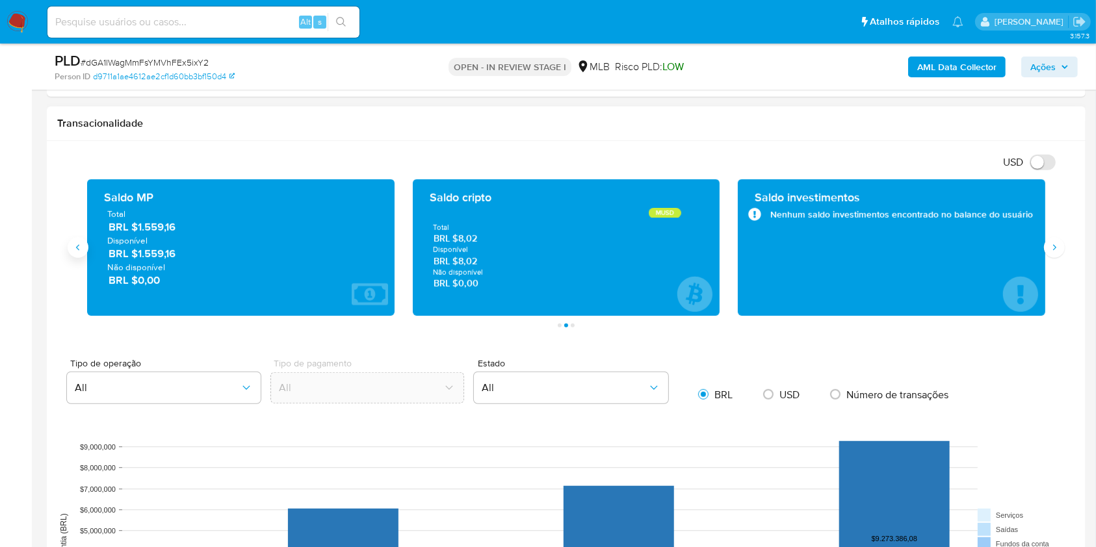
click at [81, 247] on icon "Anterior" at bounding box center [78, 247] width 10 height 10
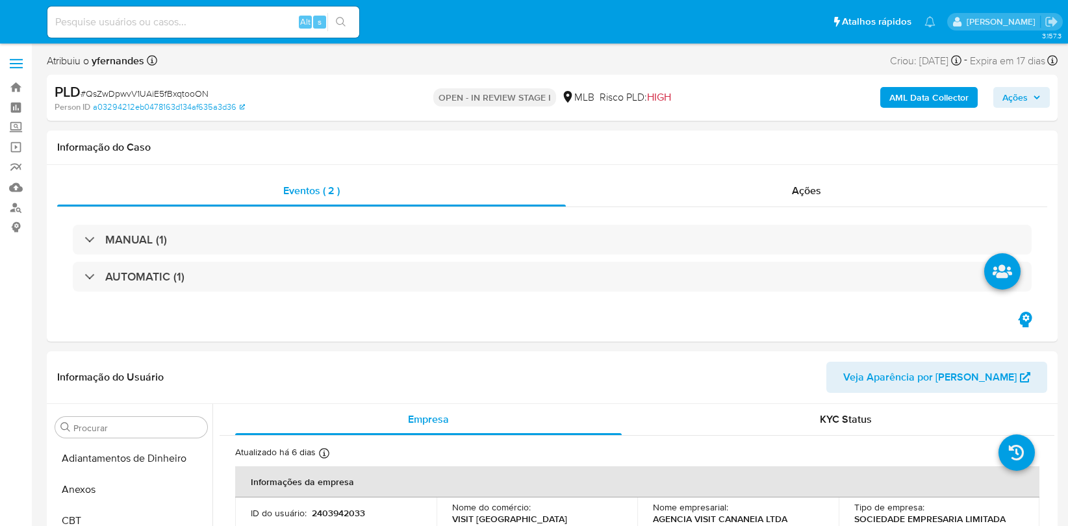
select select "10"
